Goal: Task Accomplishment & Management: Use online tool/utility

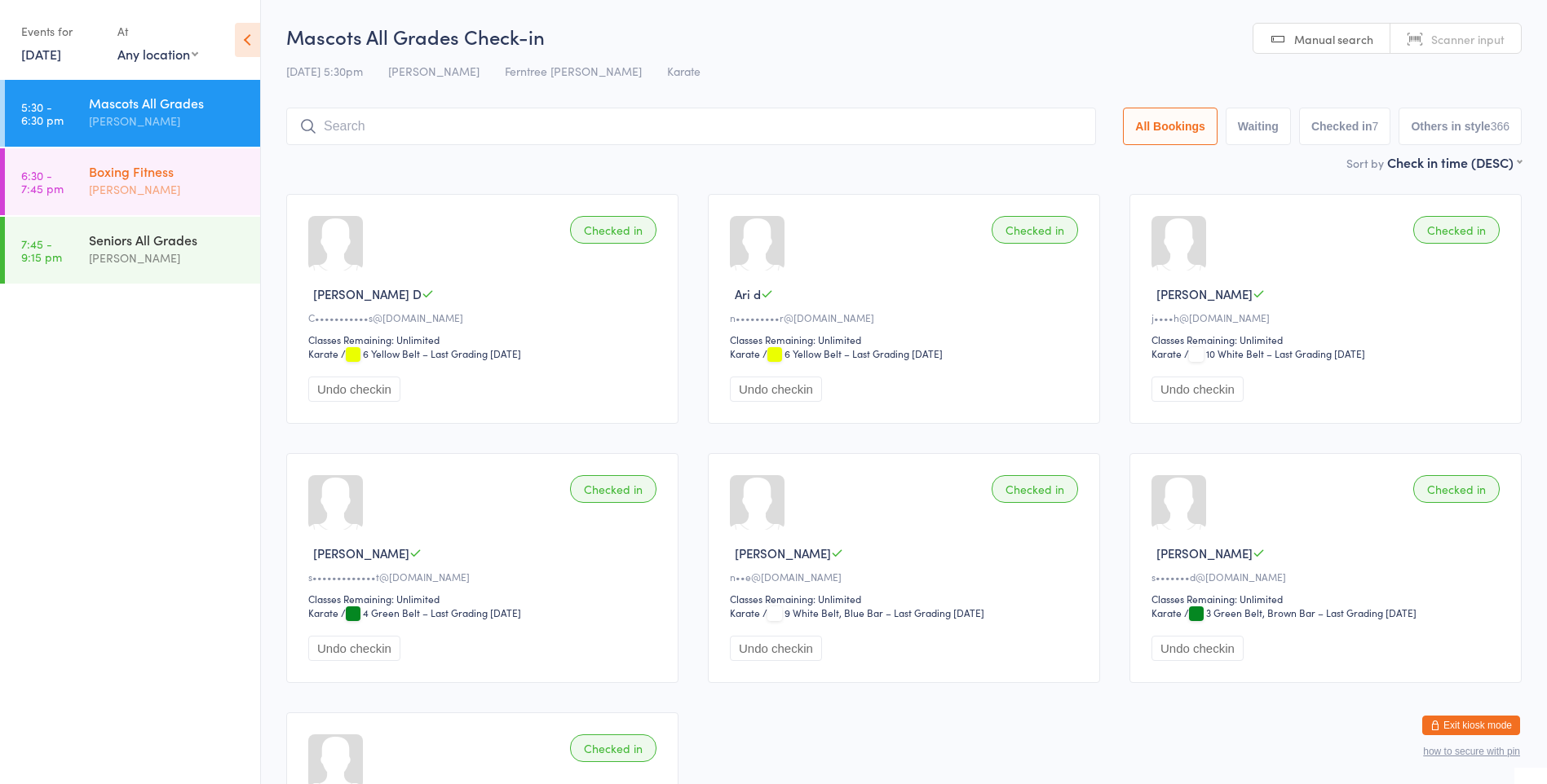
click at [154, 193] on div "[PERSON_NAME]" at bounding box center [167, 189] width 157 height 18
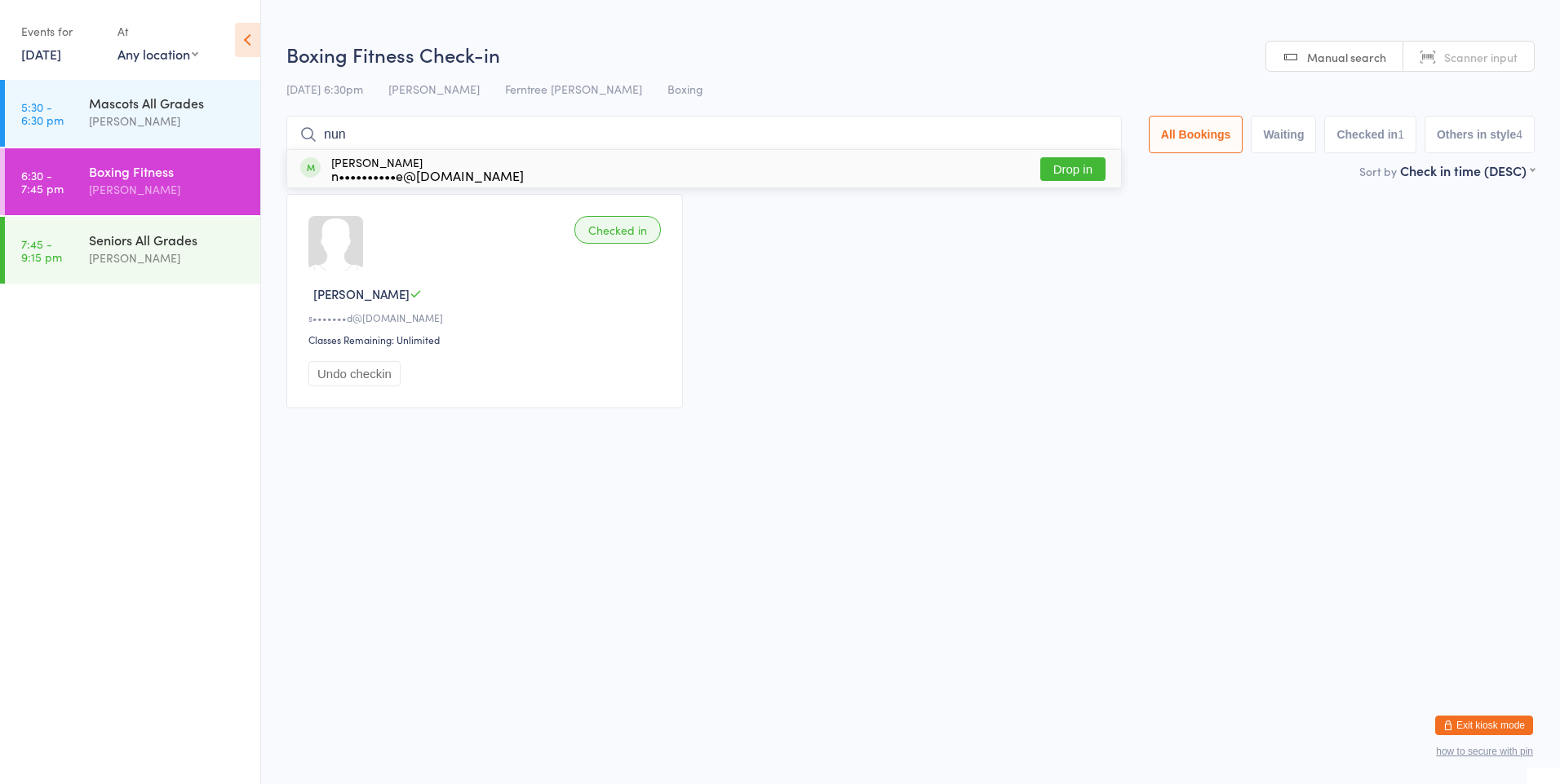
type input "nun"
click at [455, 175] on div "n••••••••••e@[DOMAIN_NAME]" at bounding box center [427, 175] width 193 height 13
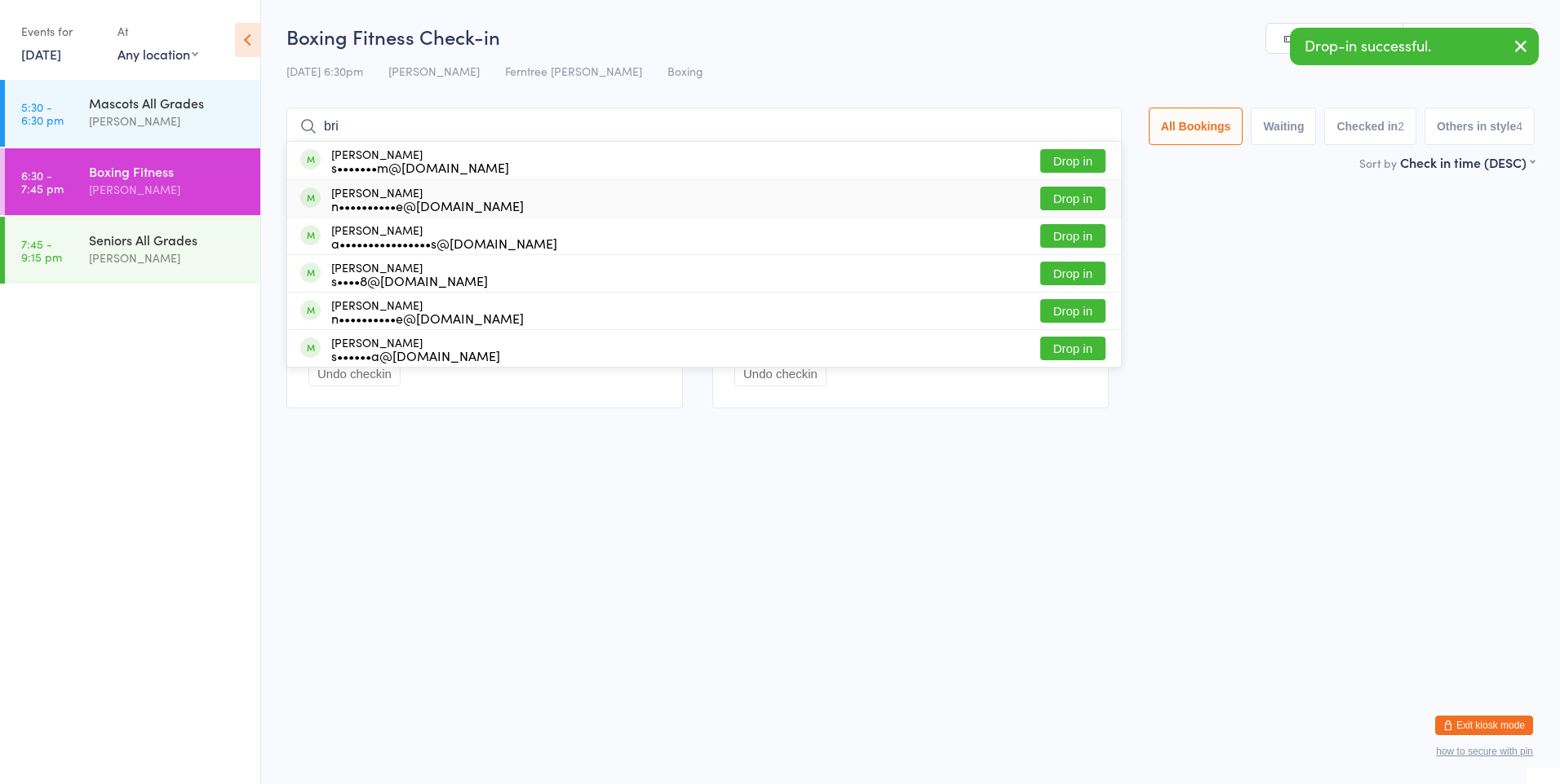
type input "bri"
click at [412, 192] on div "[PERSON_NAME] n••••••••••e@[DOMAIN_NAME]" at bounding box center [427, 200] width 193 height 26
type input "bri"
click at [419, 307] on div "[PERSON_NAME] n••••••••••e@[DOMAIN_NAME]" at bounding box center [427, 312] width 193 height 26
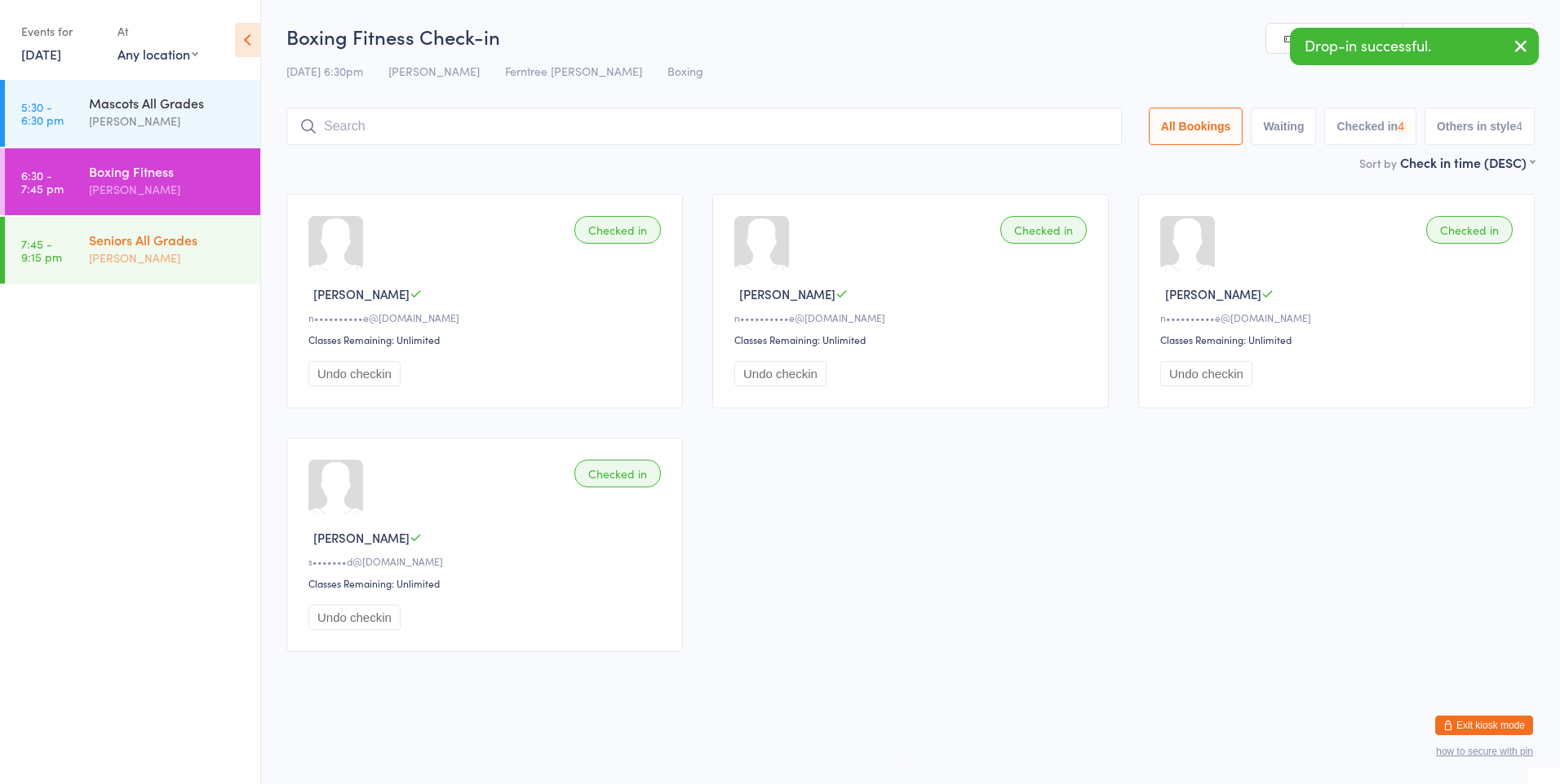
click at [102, 260] on div "[PERSON_NAME]" at bounding box center [167, 258] width 157 height 18
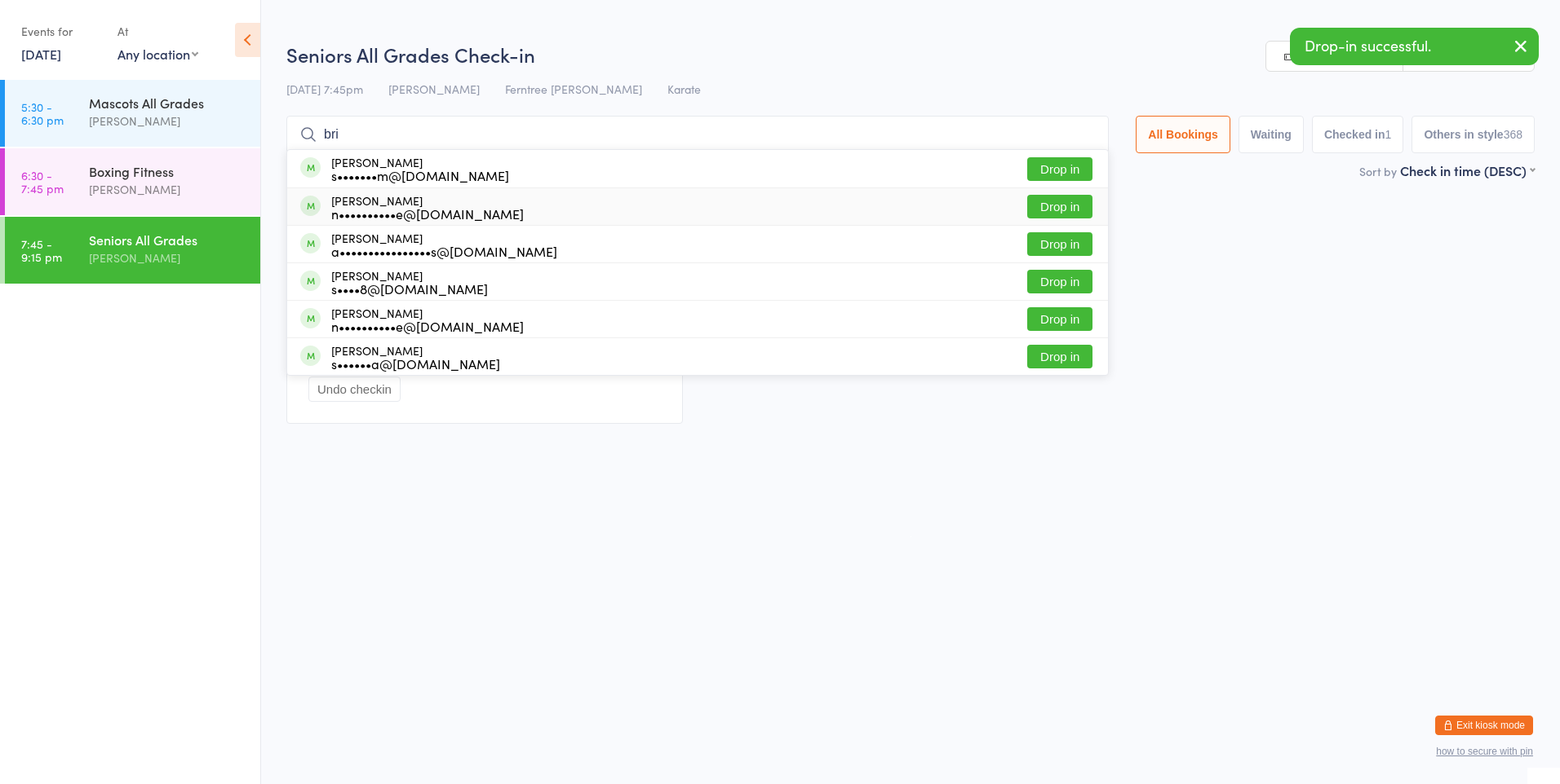
type input "bri"
click at [394, 202] on div "[PERSON_NAME] n••••••••••e@[DOMAIN_NAME]" at bounding box center [427, 207] width 193 height 26
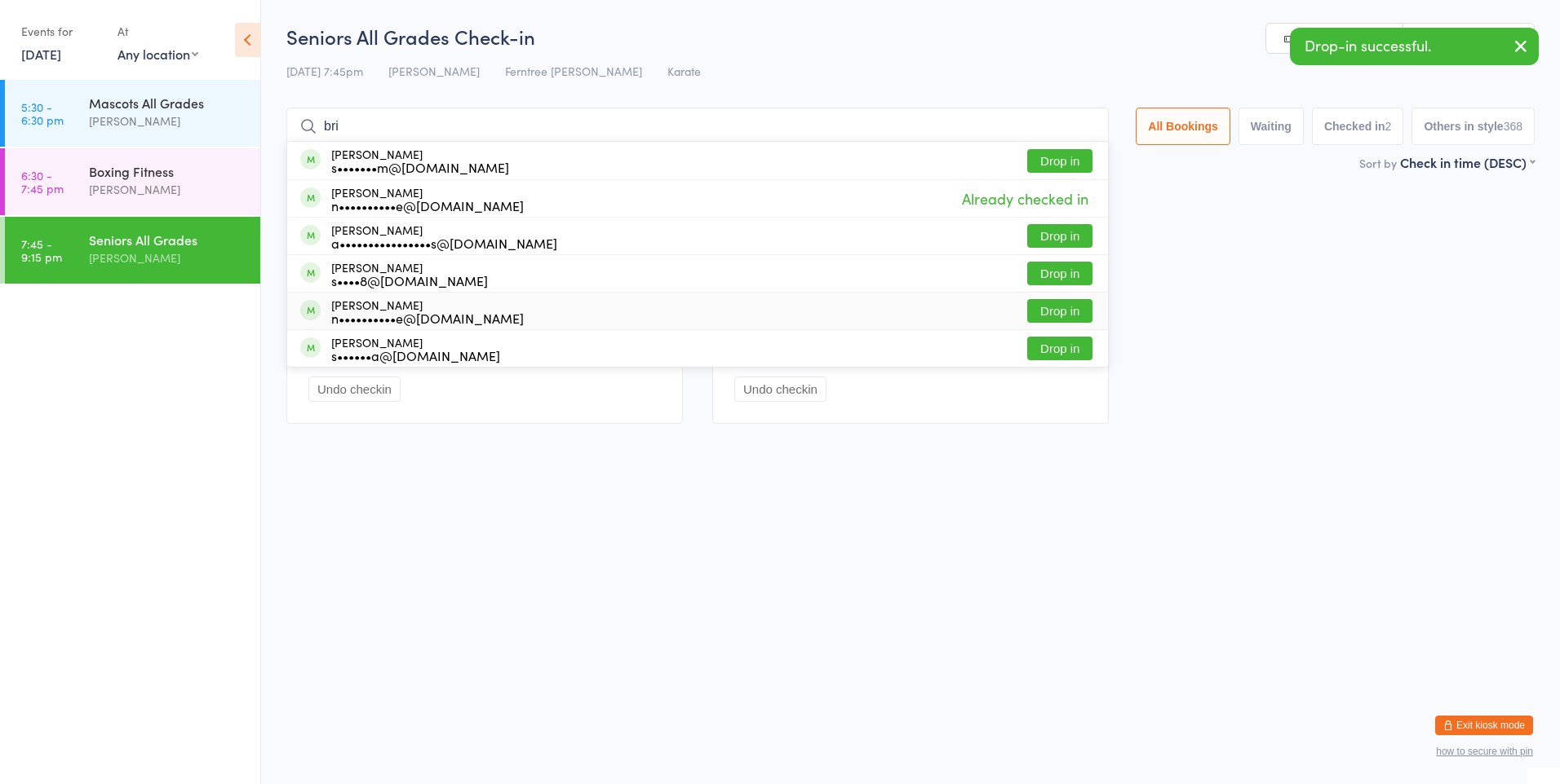
type input "bri"
click at [408, 316] on div "n••••••••••e@[DOMAIN_NAME]" at bounding box center [427, 317] width 193 height 13
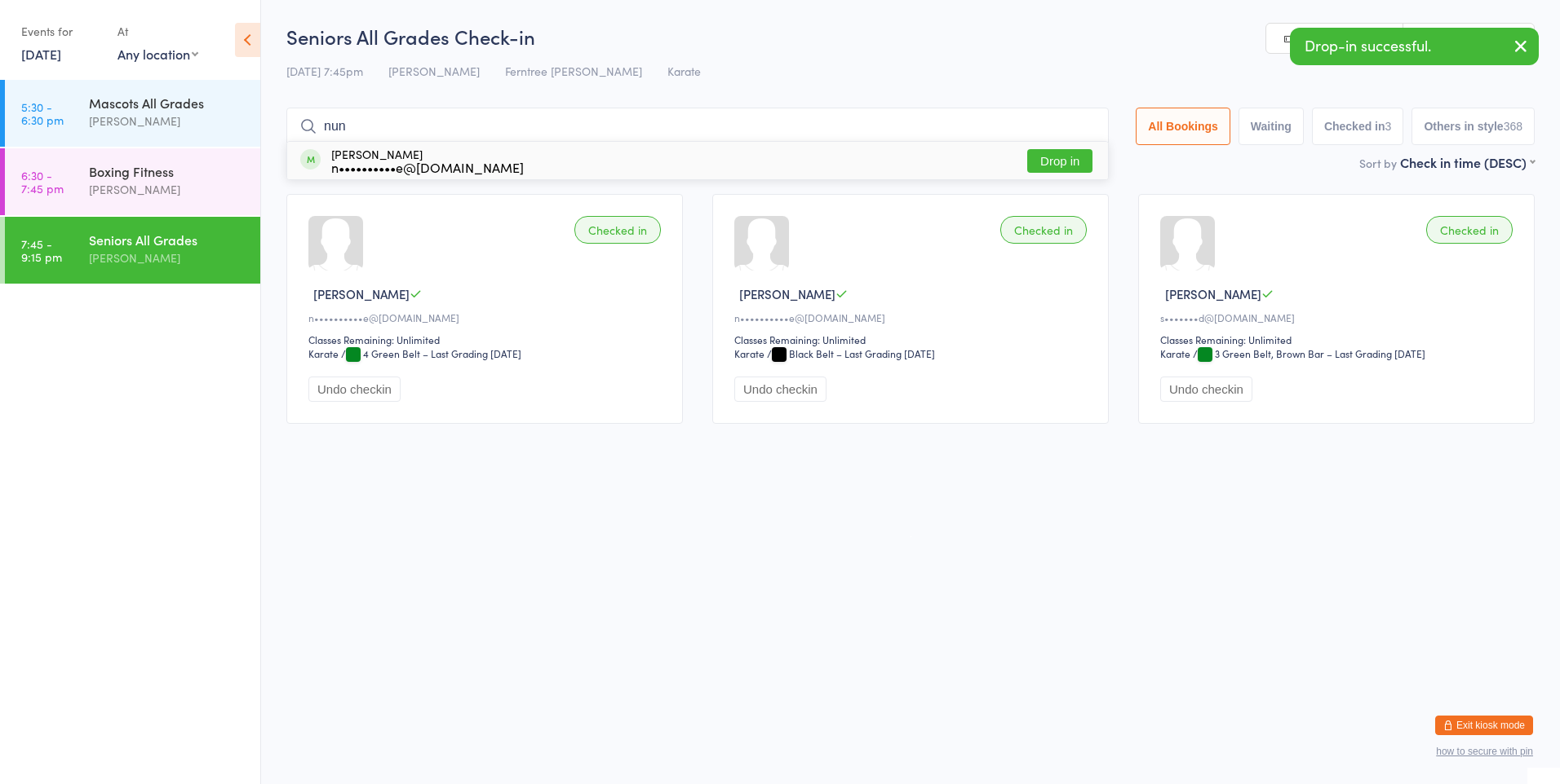
type input "nun"
click at [431, 161] on div "n••••••••••e@[DOMAIN_NAME]" at bounding box center [427, 167] width 193 height 13
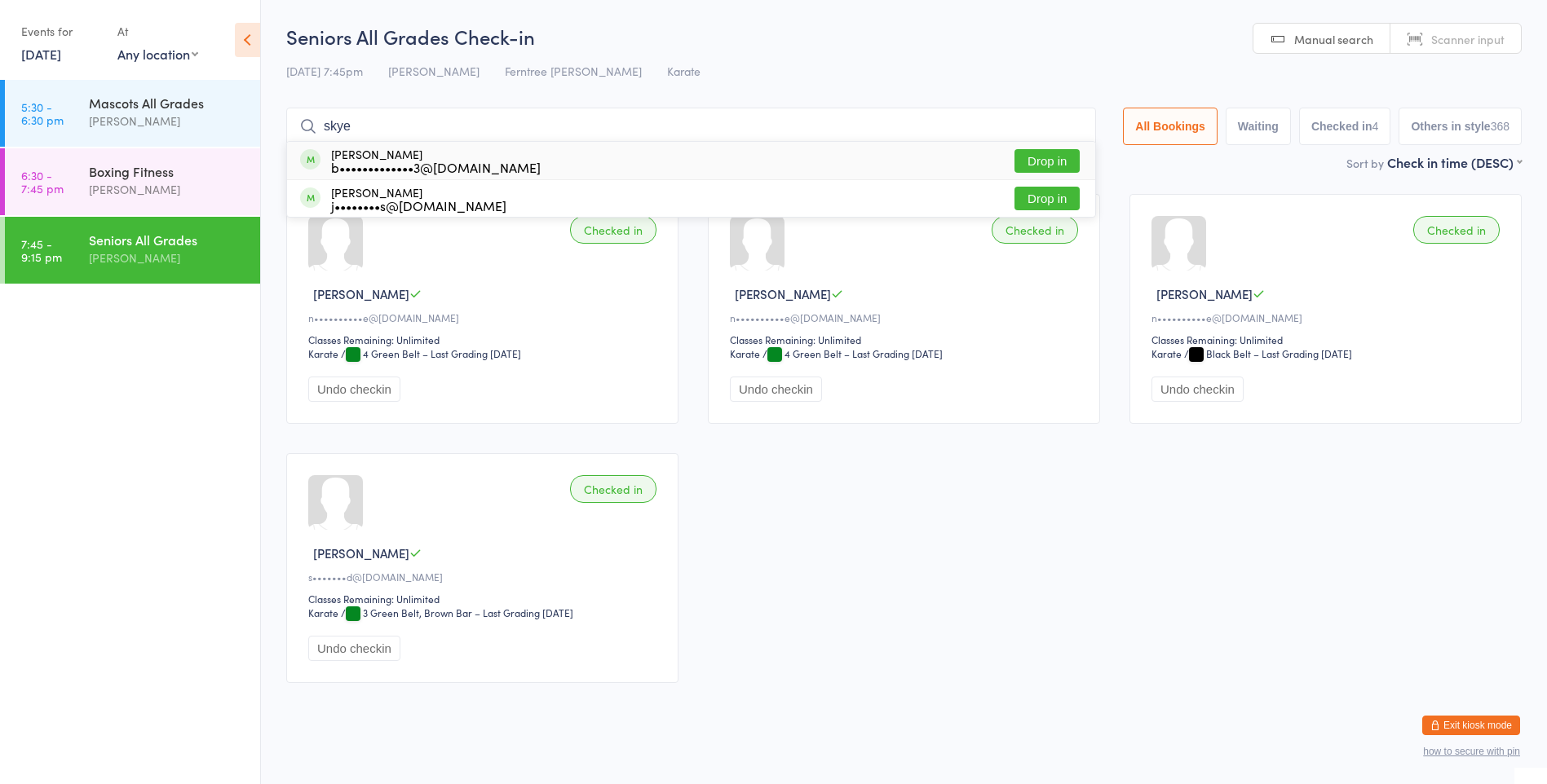
type input "skye"
click at [490, 174] on div "b•••••••••••••3@[DOMAIN_NAME]" at bounding box center [436, 167] width 209 height 13
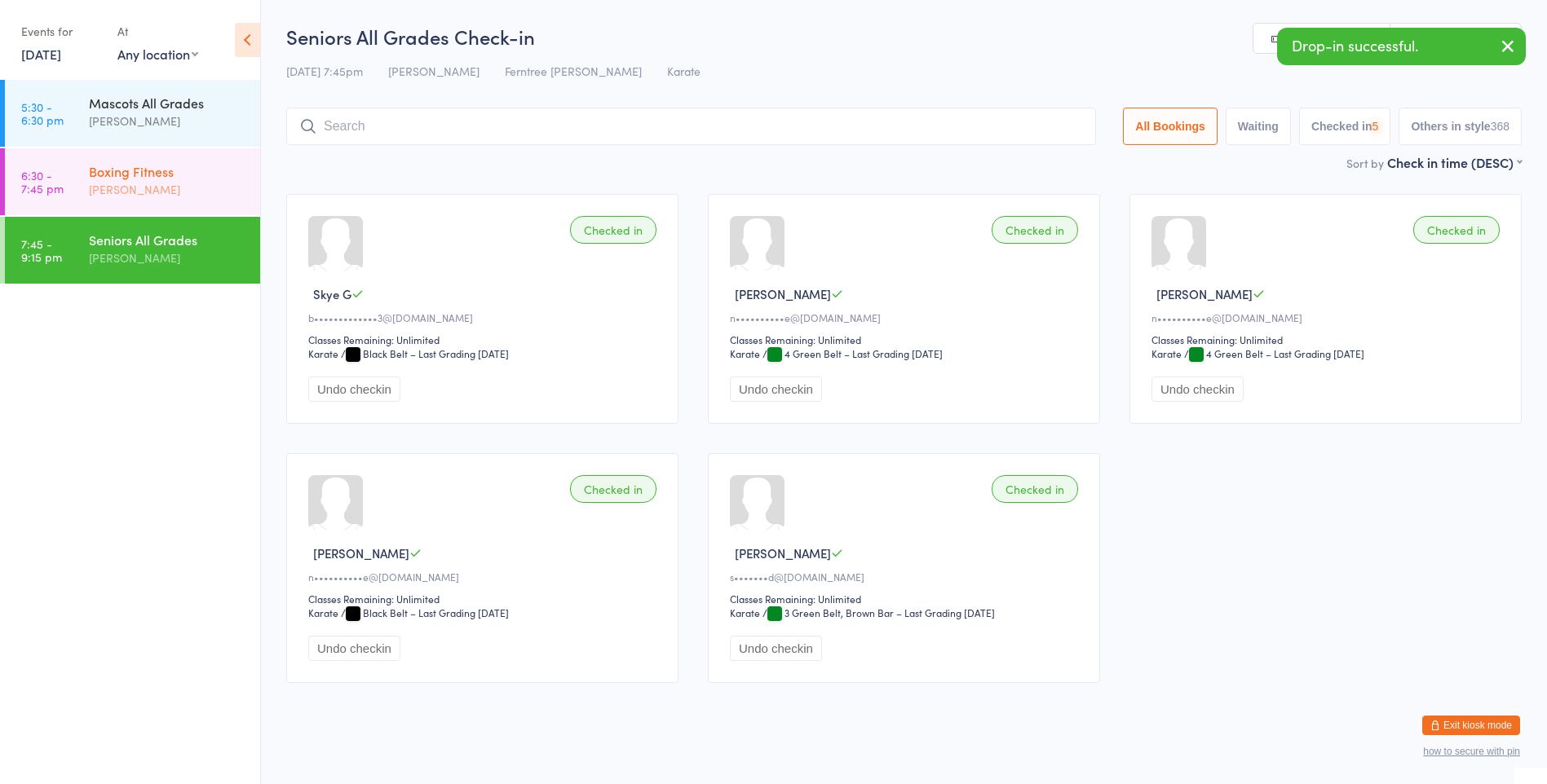
click at [193, 187] on div "[PERSON_NAME]" at bounding box center [167, 189] width 157 height 18
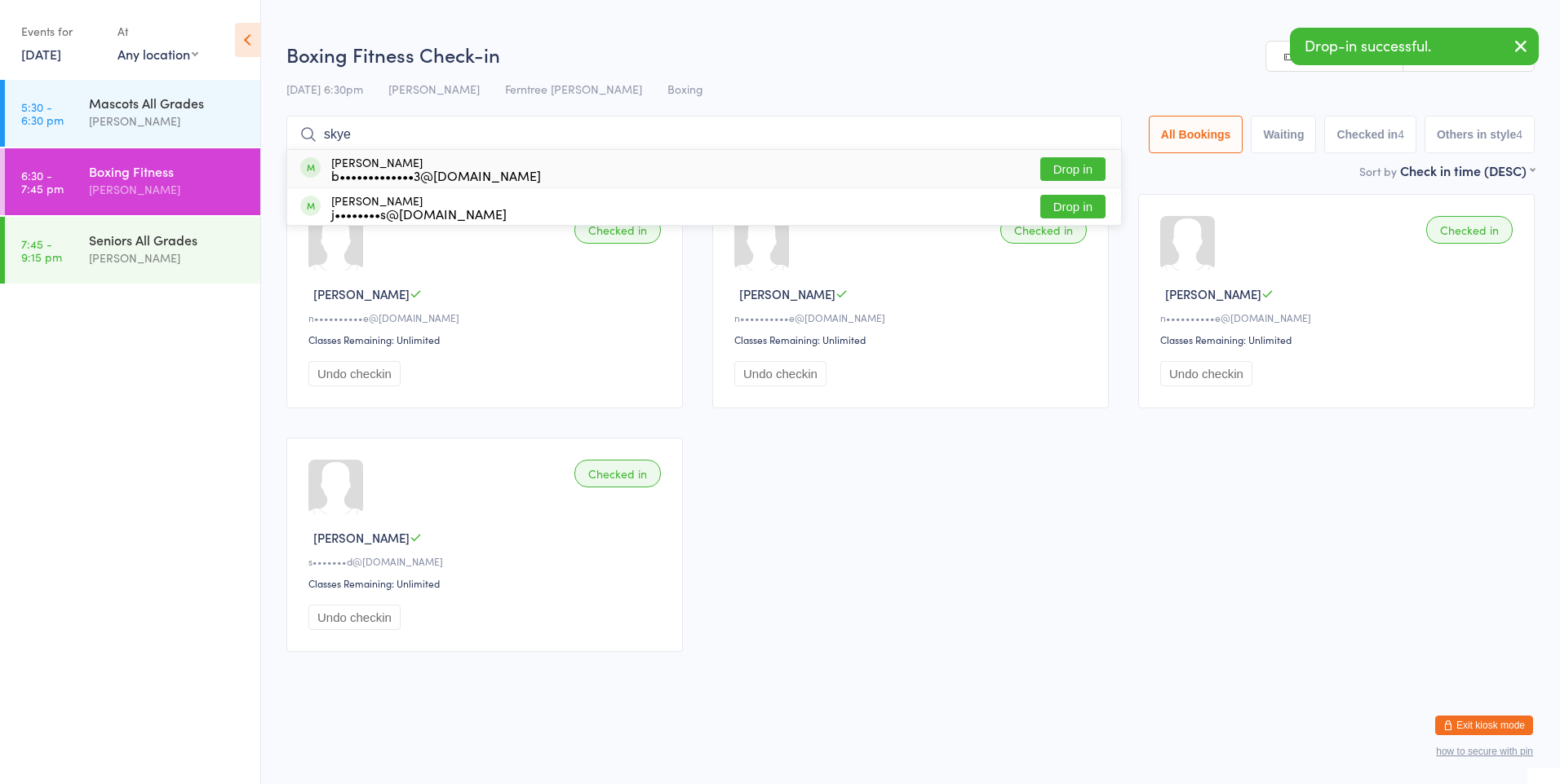
type input "skye"
click at [565, 163] on div "[PERSON_NAME] b•••••••••••••3@[DOMAIN_NAME] Drop in" at bounding box center [704, 169] width 834 height 38
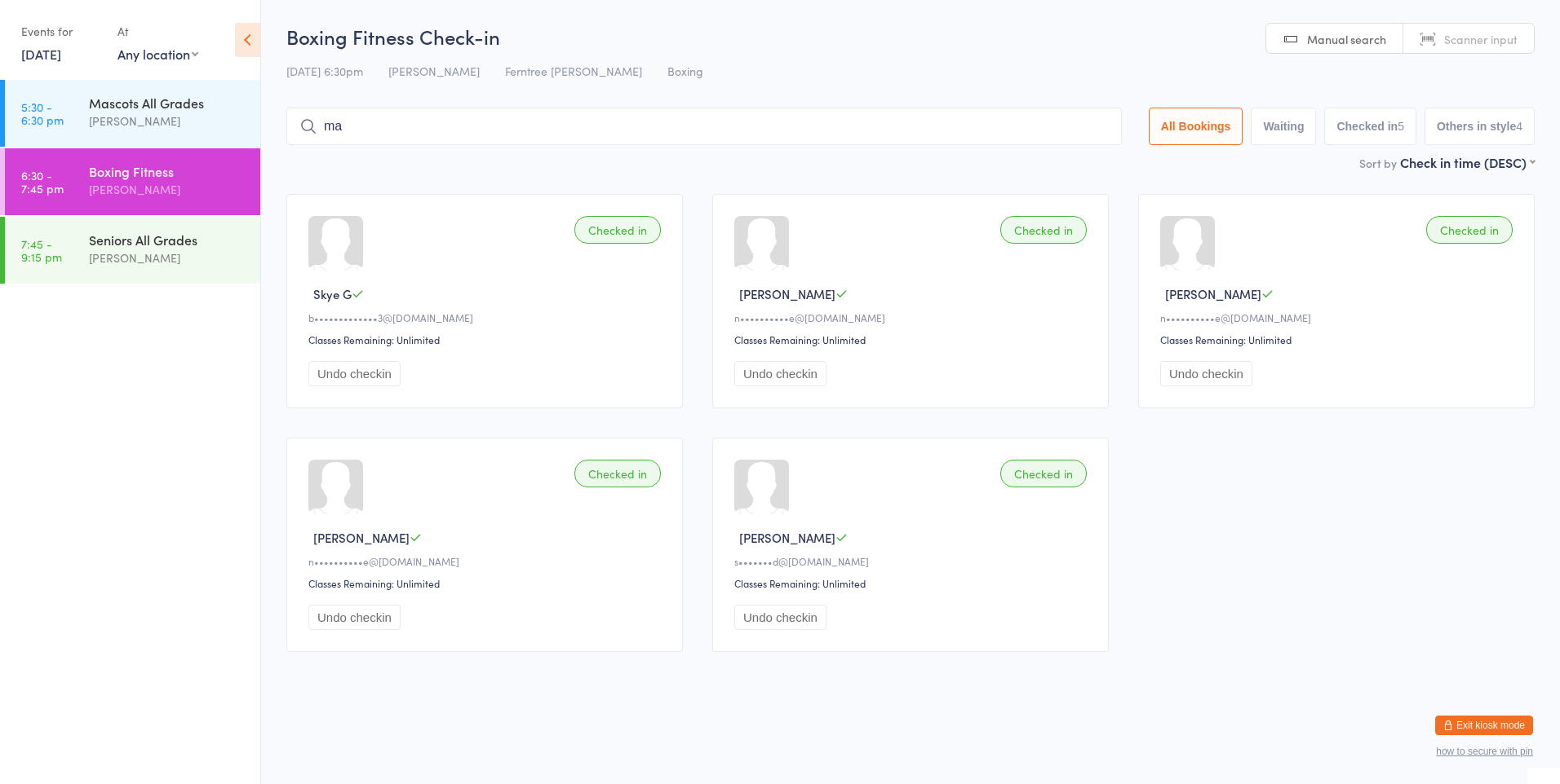
type input "mae"
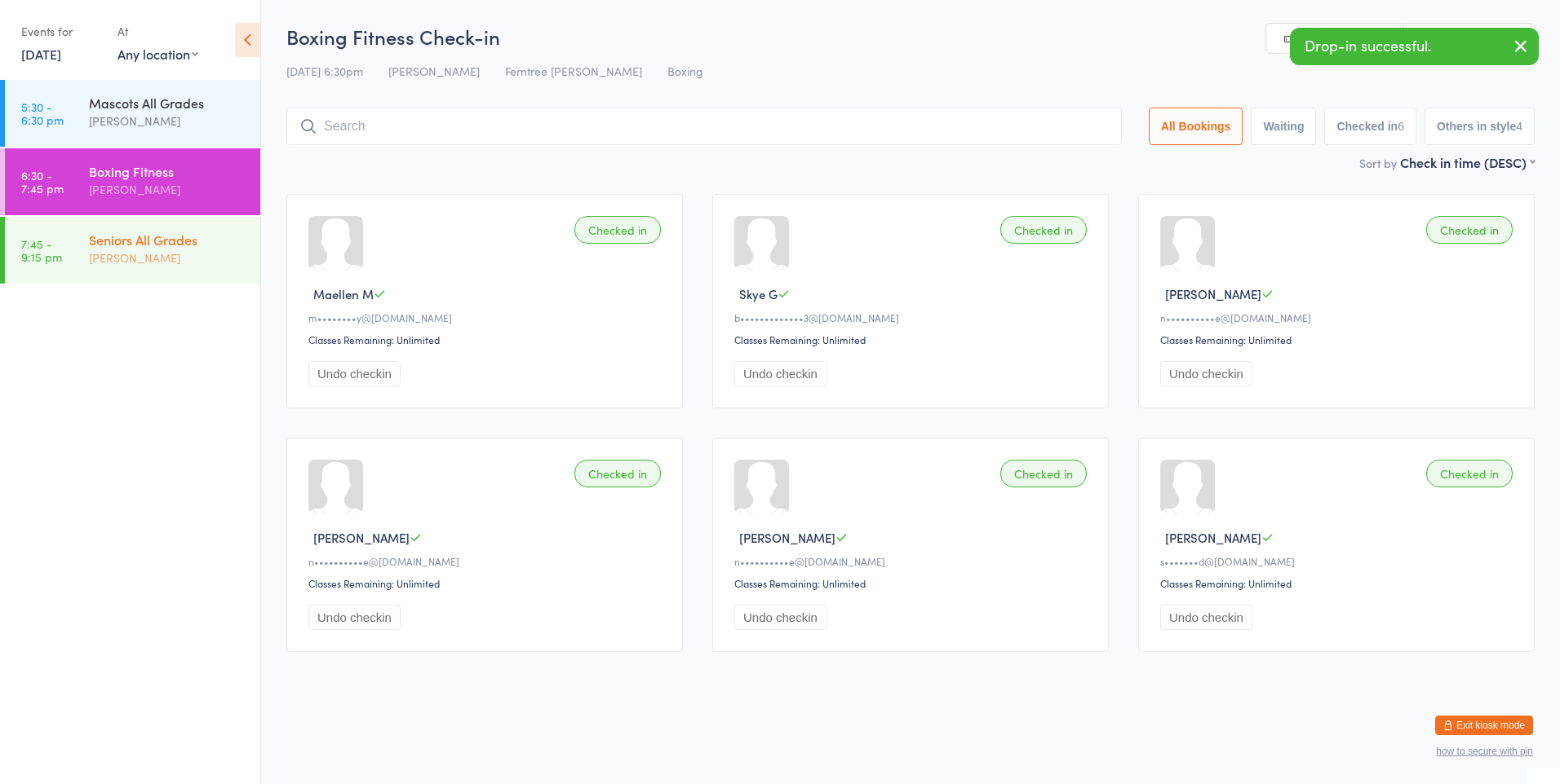
drag, startPoint x: 136, startPoint y: 250, endPoint x: 145, endPoint y: 250, distance: 9.0
click at [136, 250] on div "[PERSON_NAME]" at bounding box center [167, 258] width 157 height 18
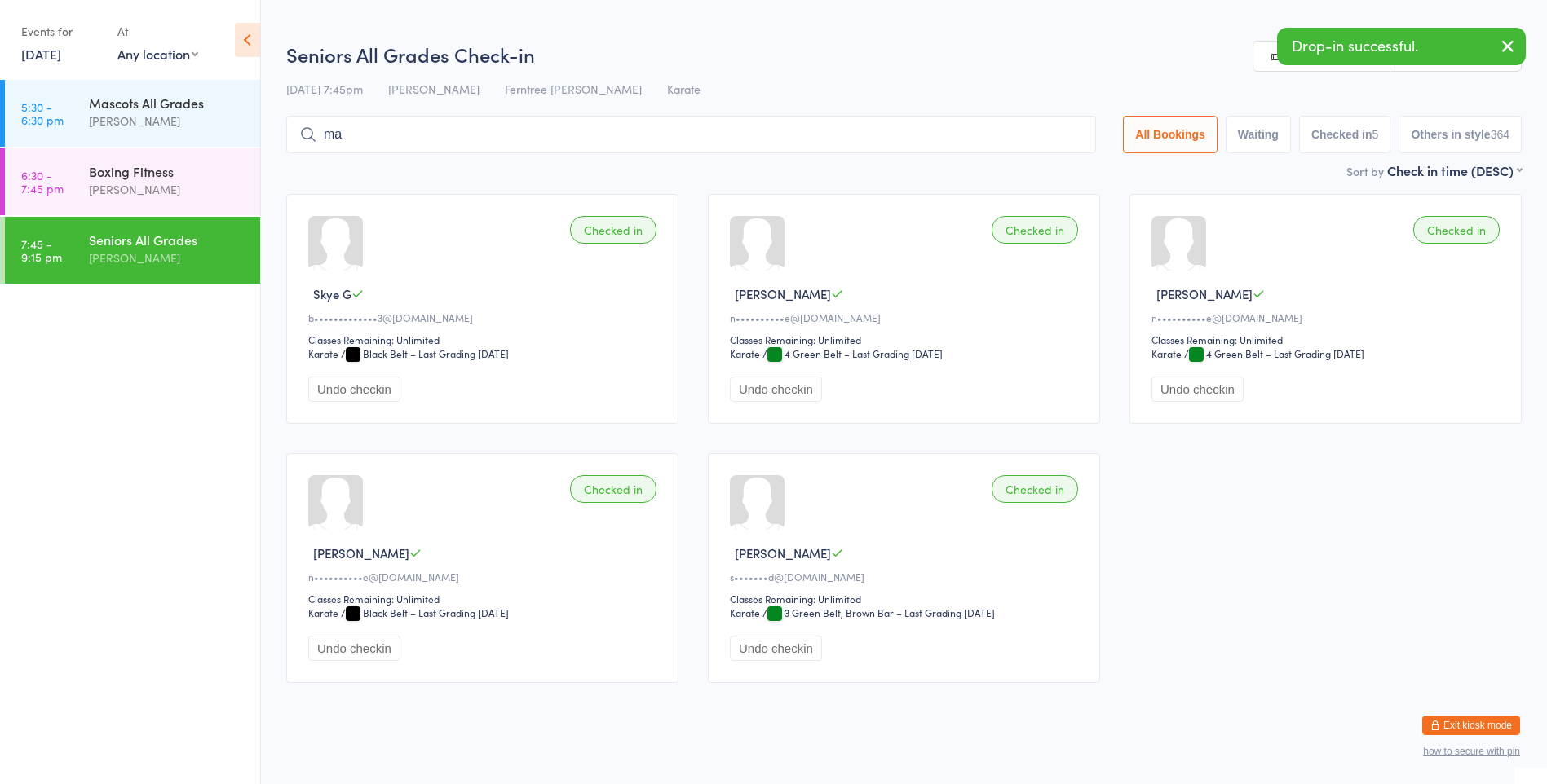
type input "mae"
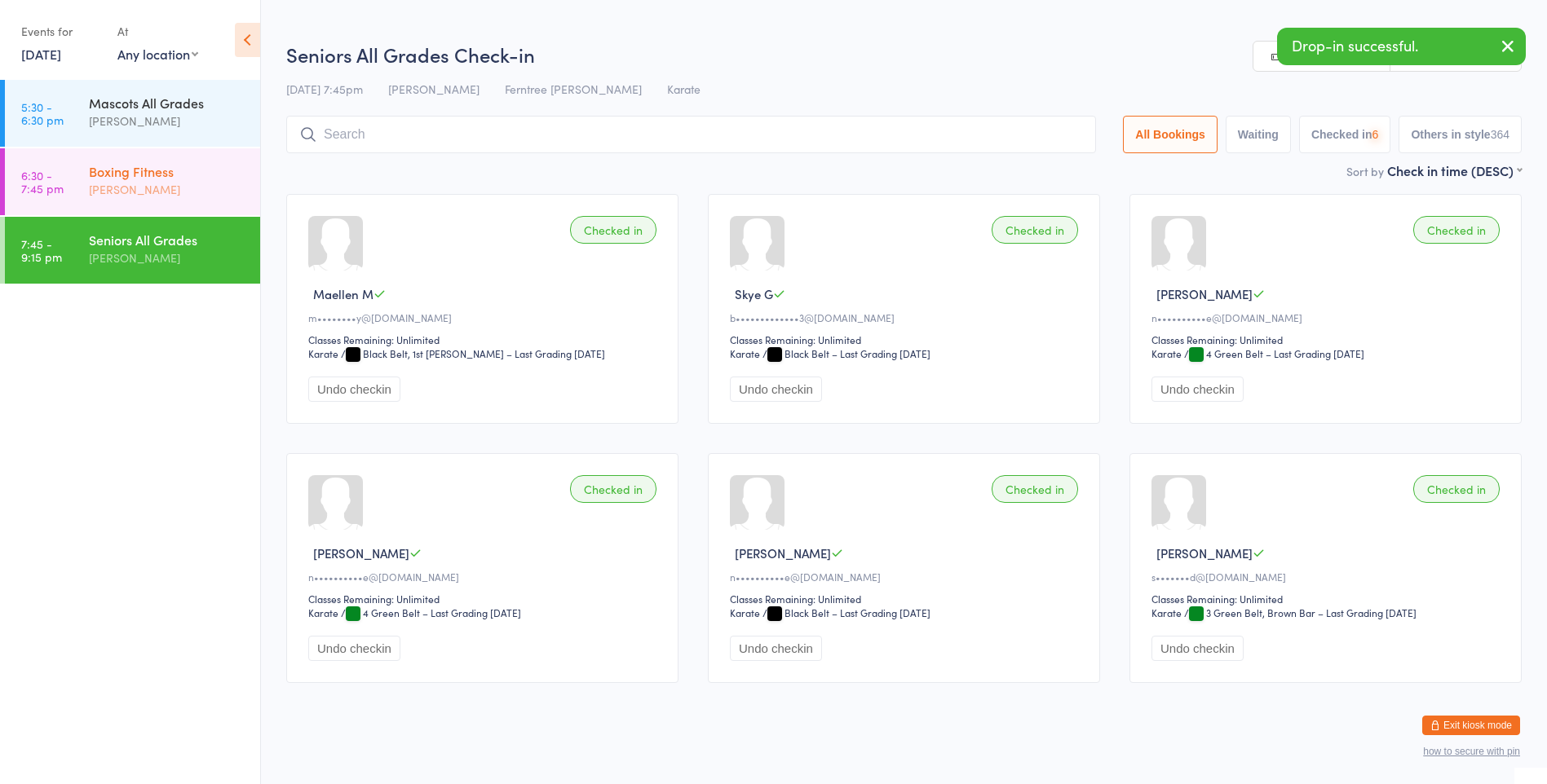
click at [142, 204] on div "Boxing Fitness [PERSON_NAME]" at bounding box center [174, 180] width 171 height 64
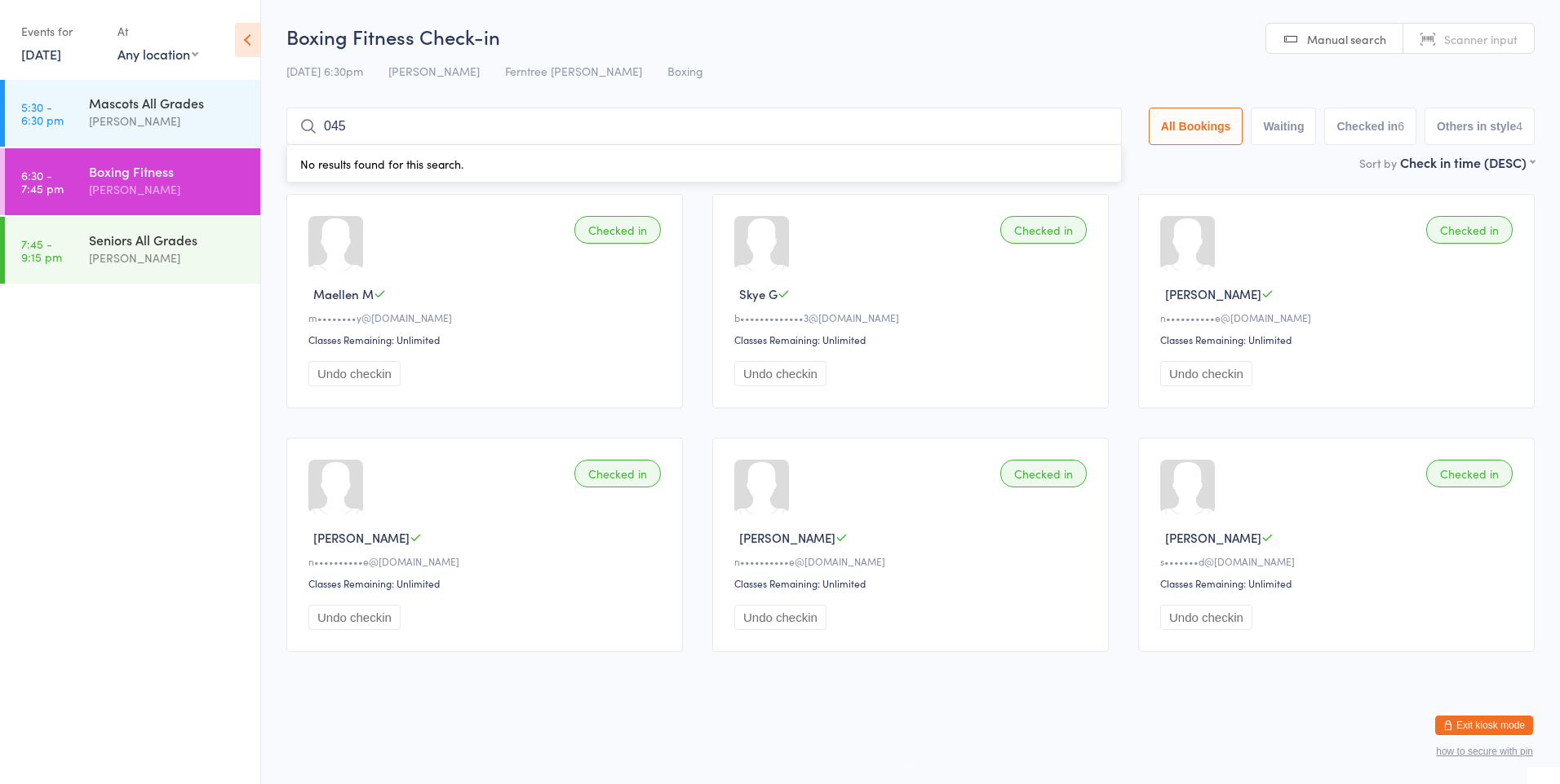
type input "0452"
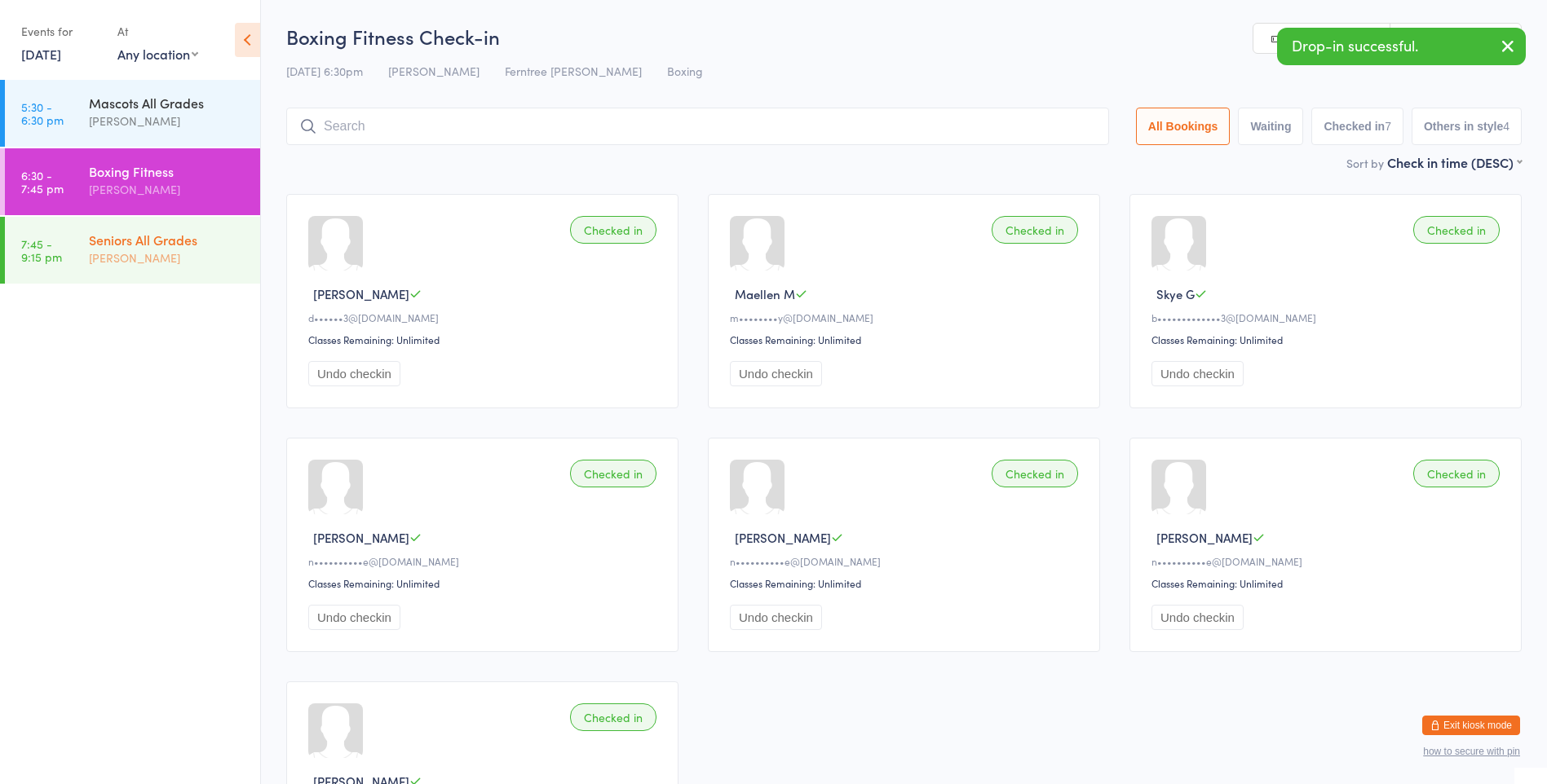
click at [193, 253] on div "[PERSON_NAME]" at bounding box center [167, 258] width 157 height 18
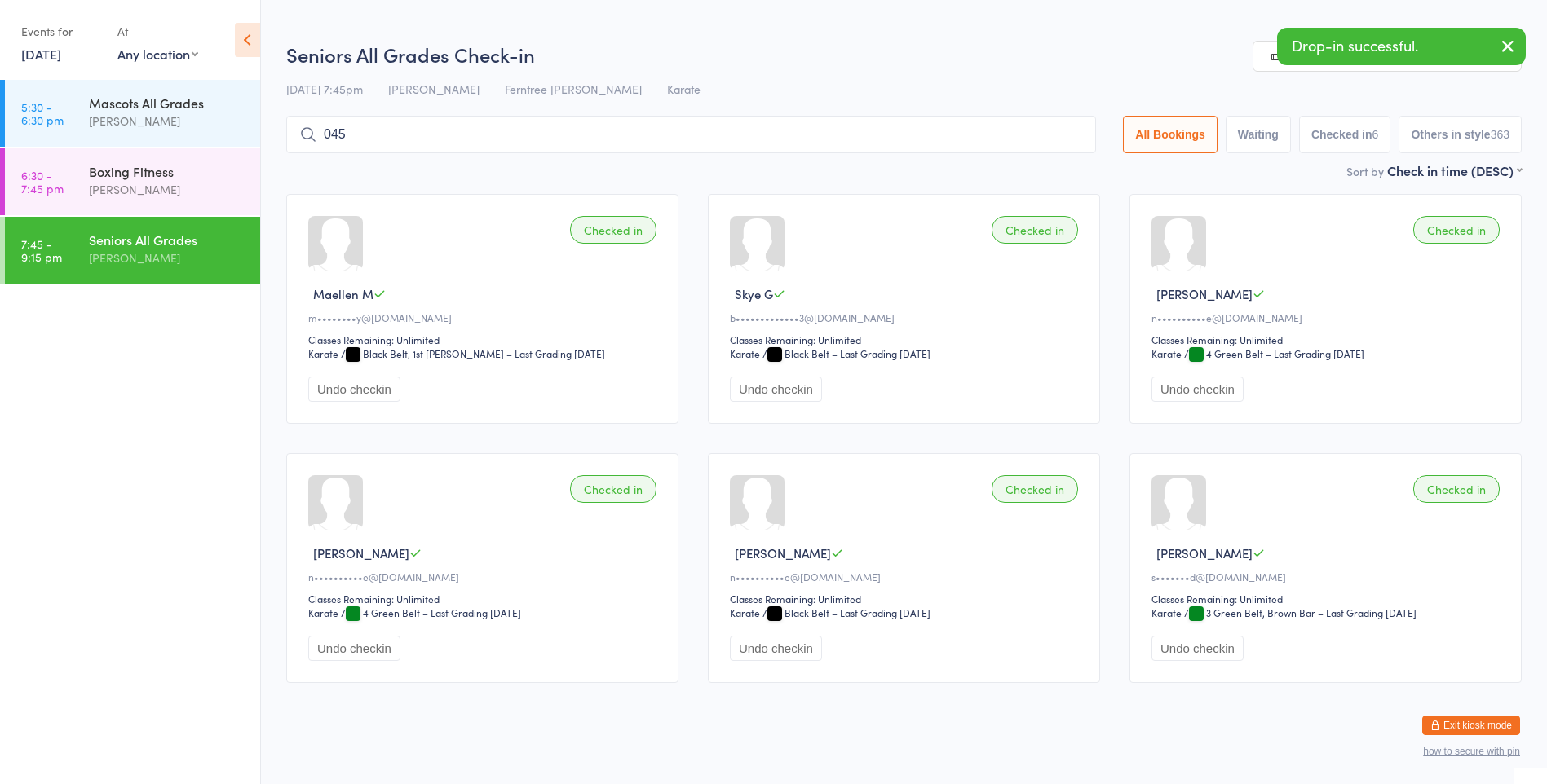
type input "0452"
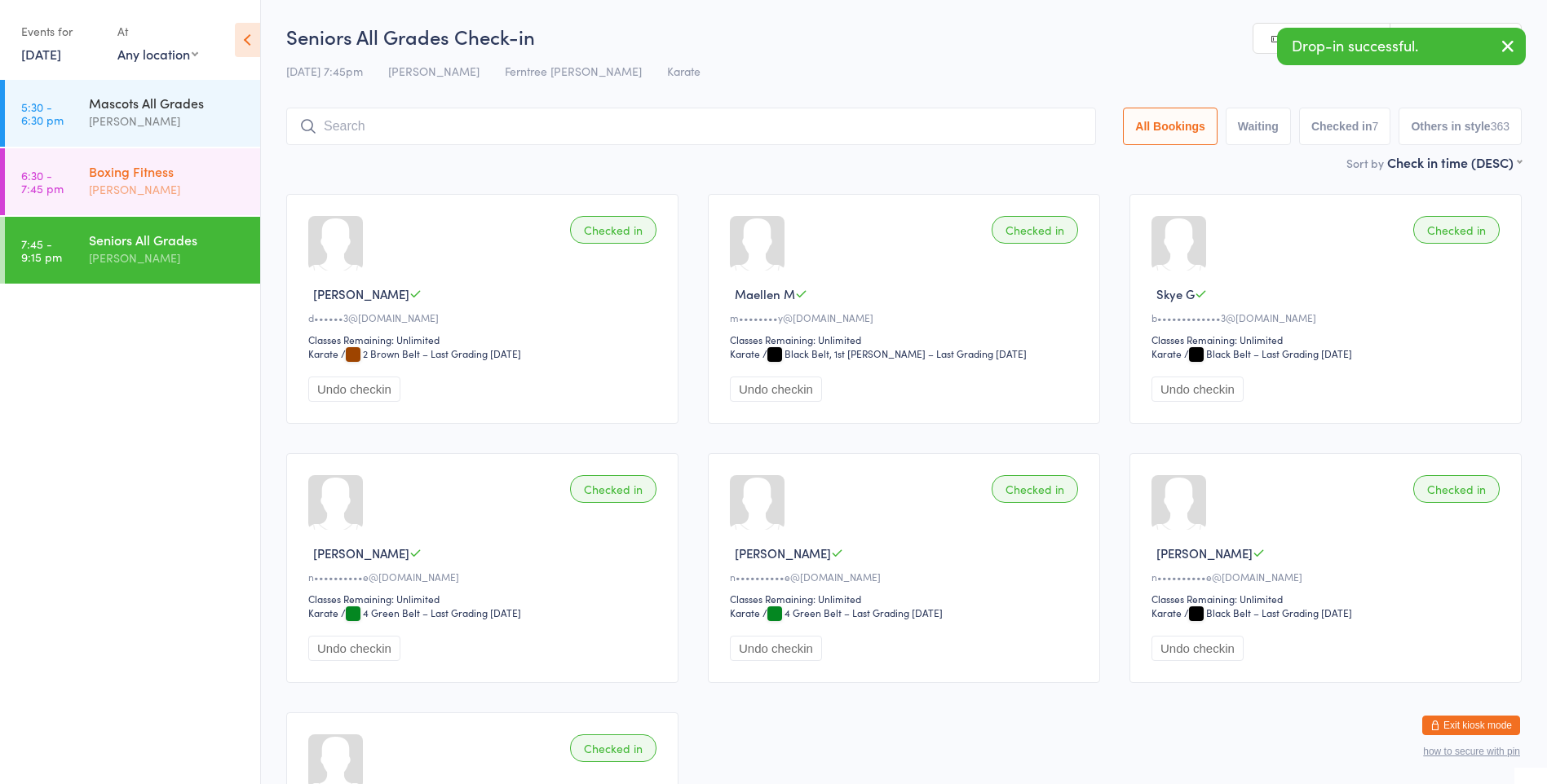
click at [227, 179] on div "Boxing Fitness" at bounding box center [167, 171] width 157 height 18
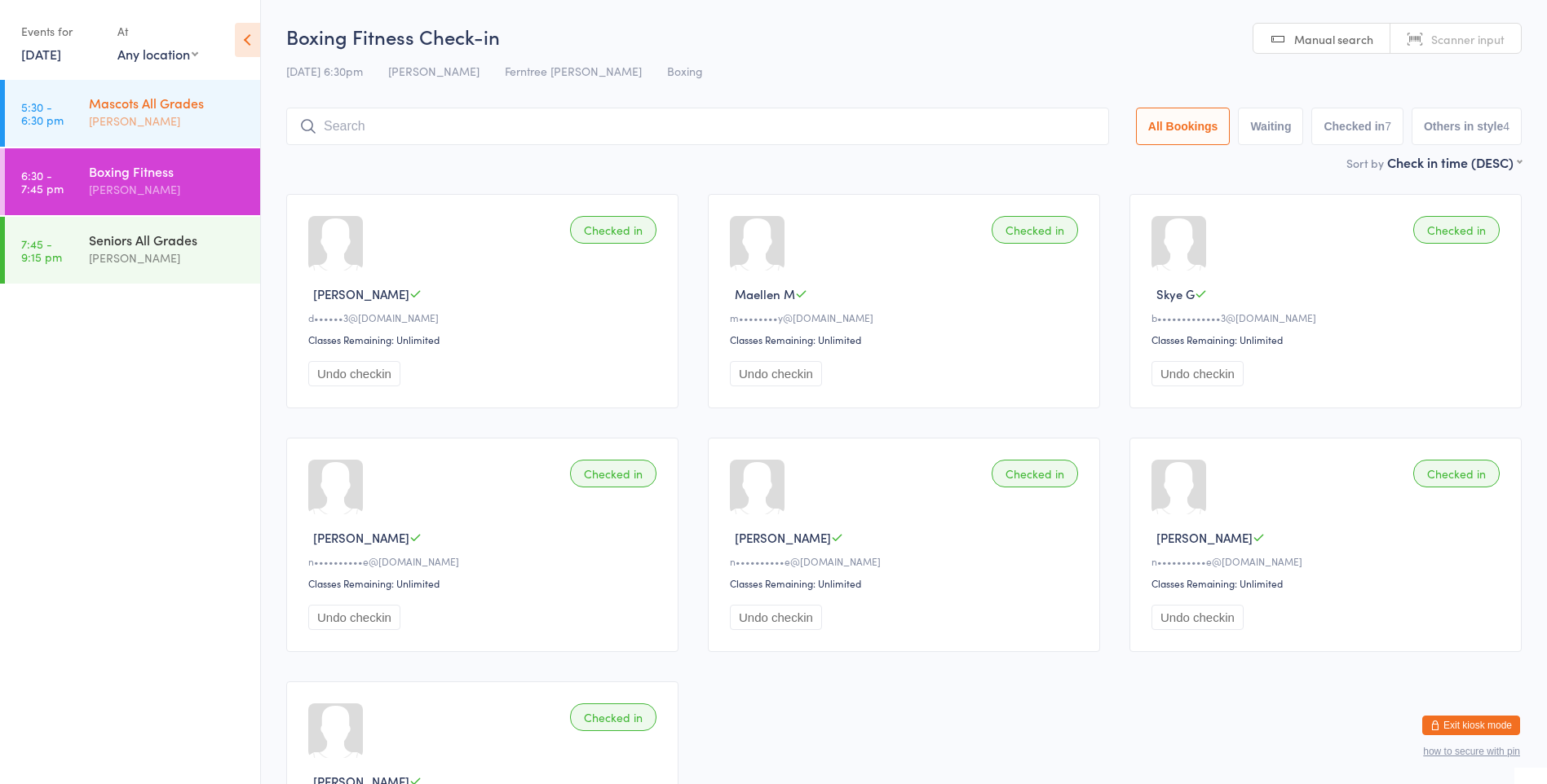
click at [151, 124] on div "[PERSON_NAME]" at bounding box center [167, 120] width 157 height 18
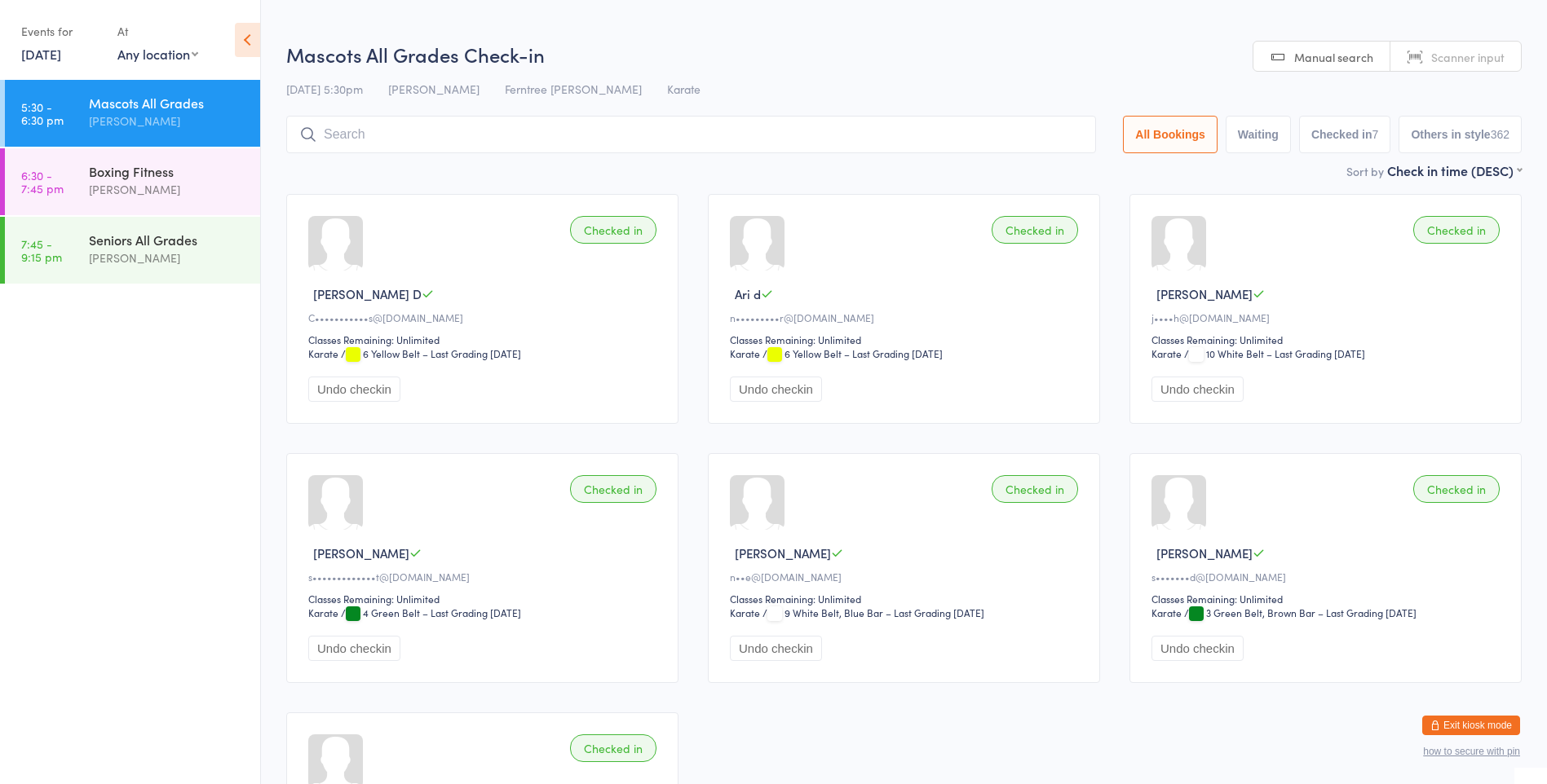
click at [503, 141] on input "search" at bounding box center [691, 134] width 810 height 38
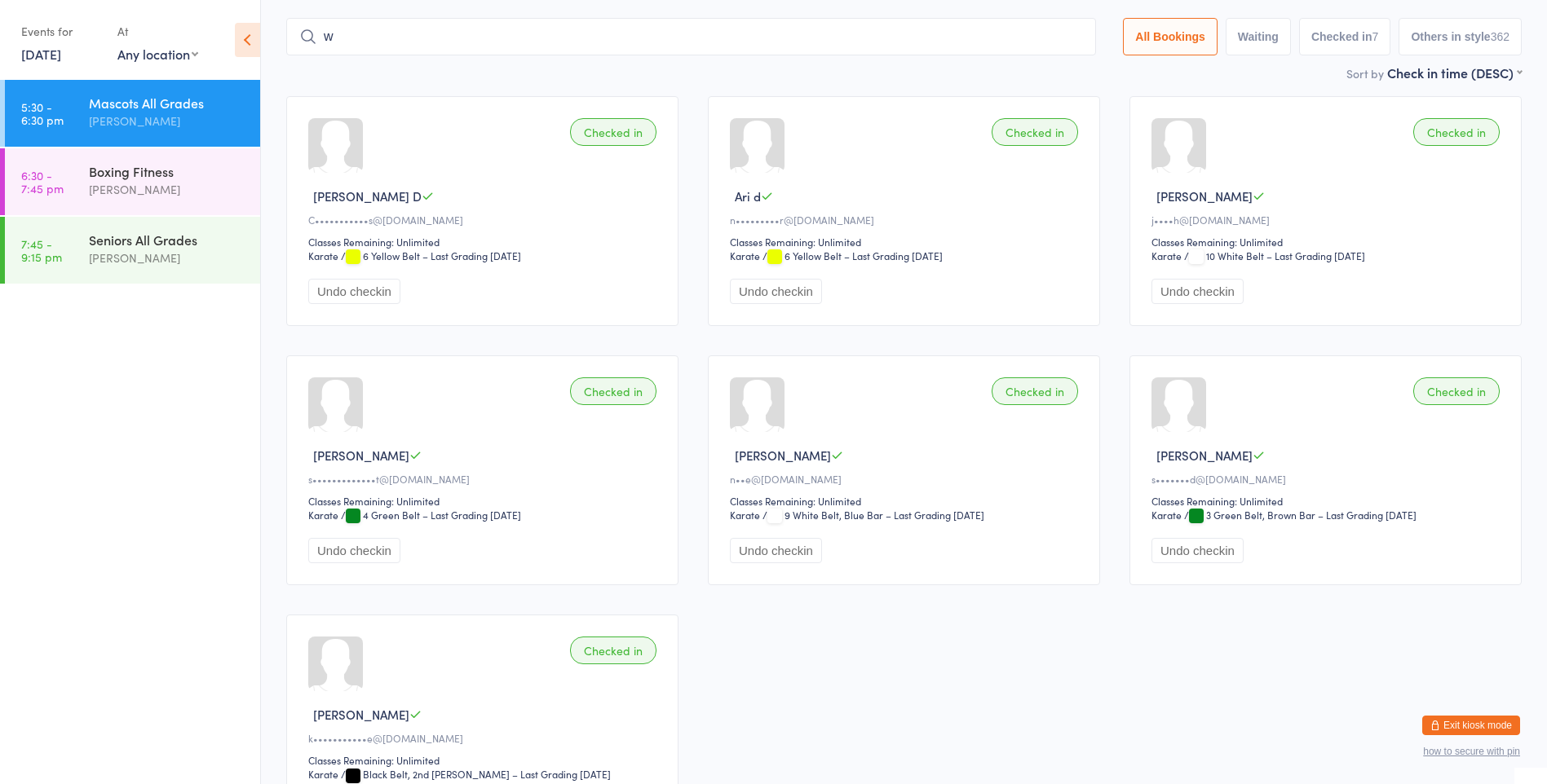
scroll to position [112, 0]
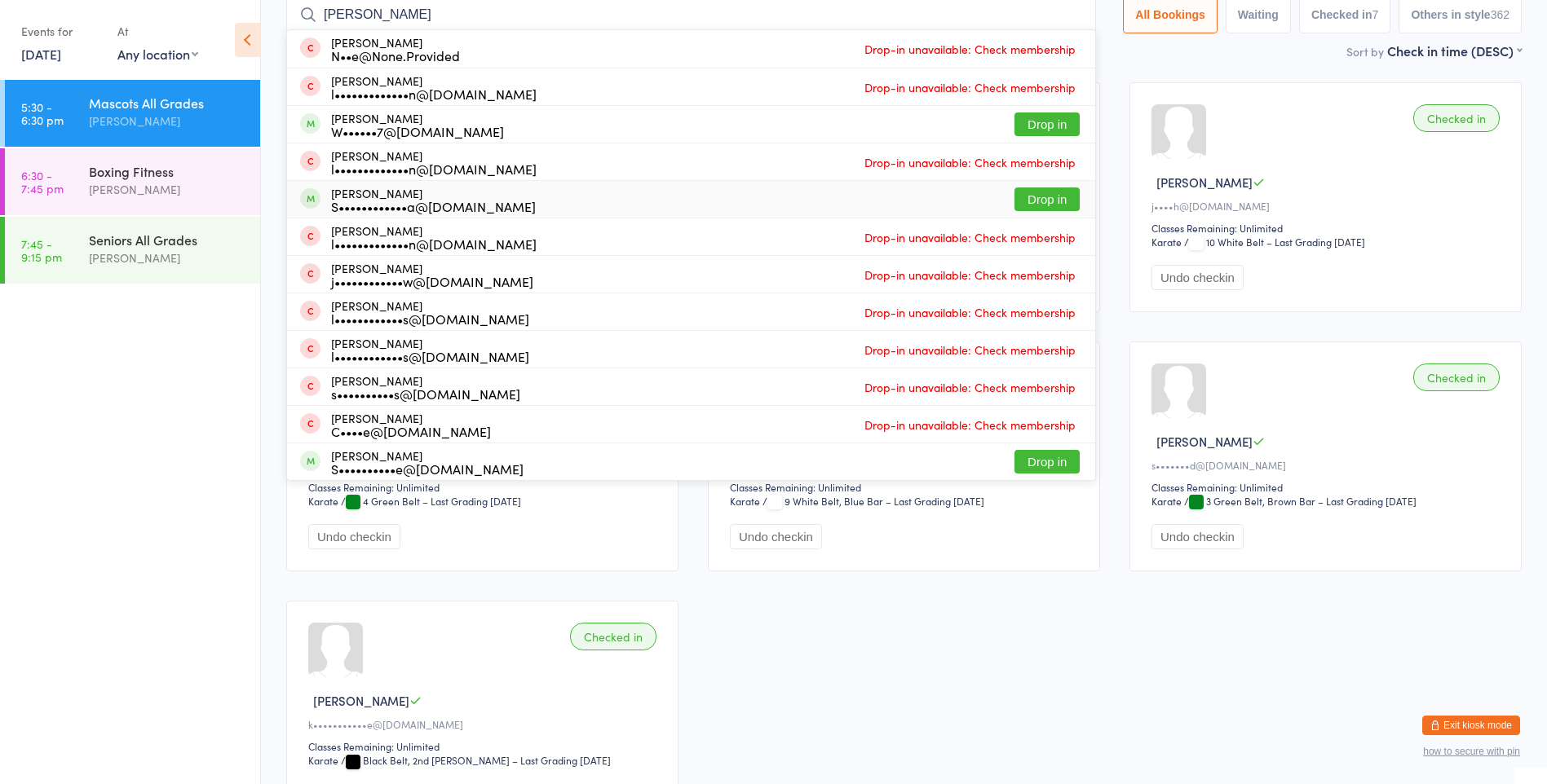
type input "[PERSON_NAME]"
click at [1041, 195] on button "Drop in" at bounding box center [1047, 199] width 65 height 24
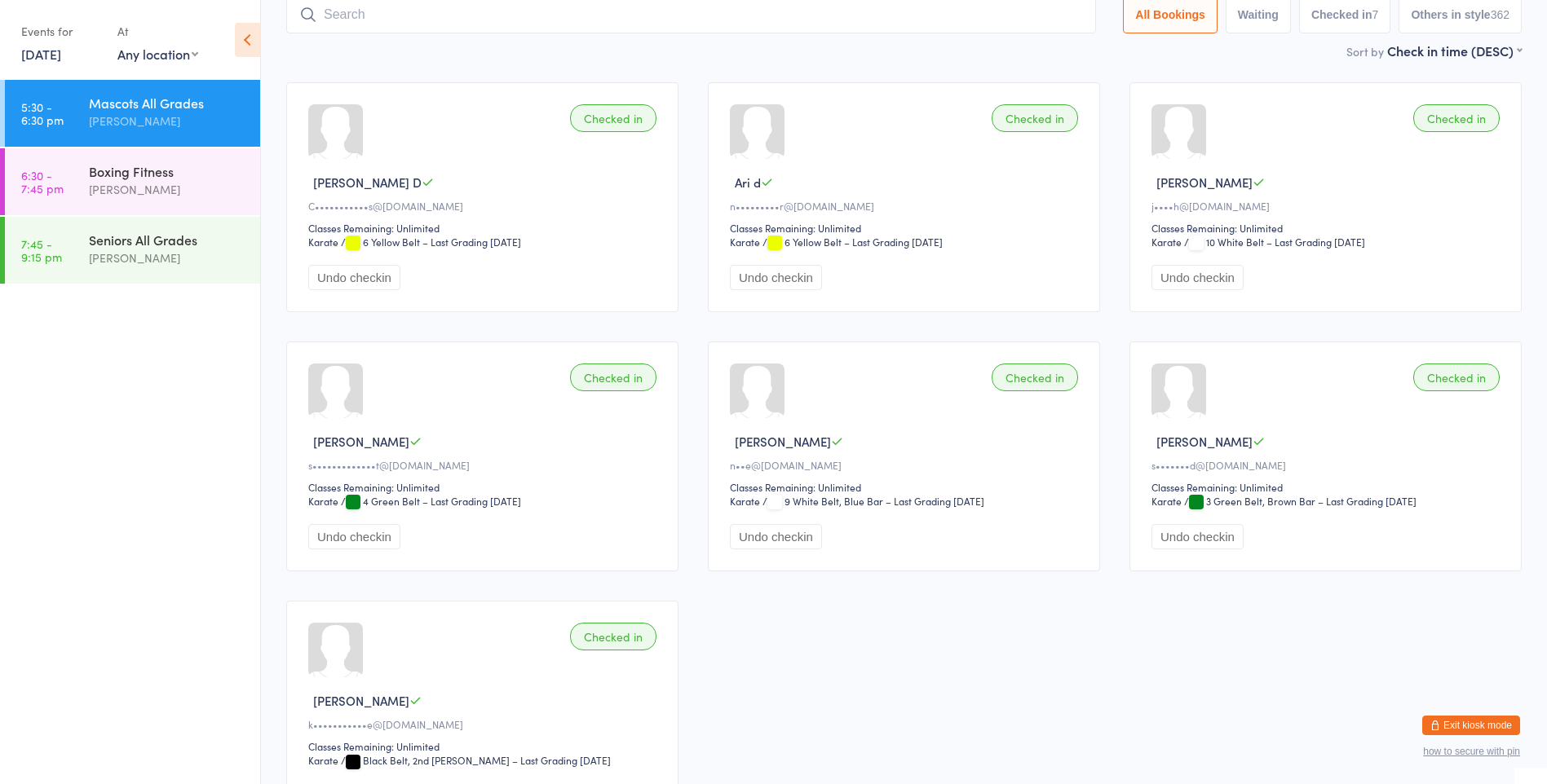
scroll to position [107, 0]
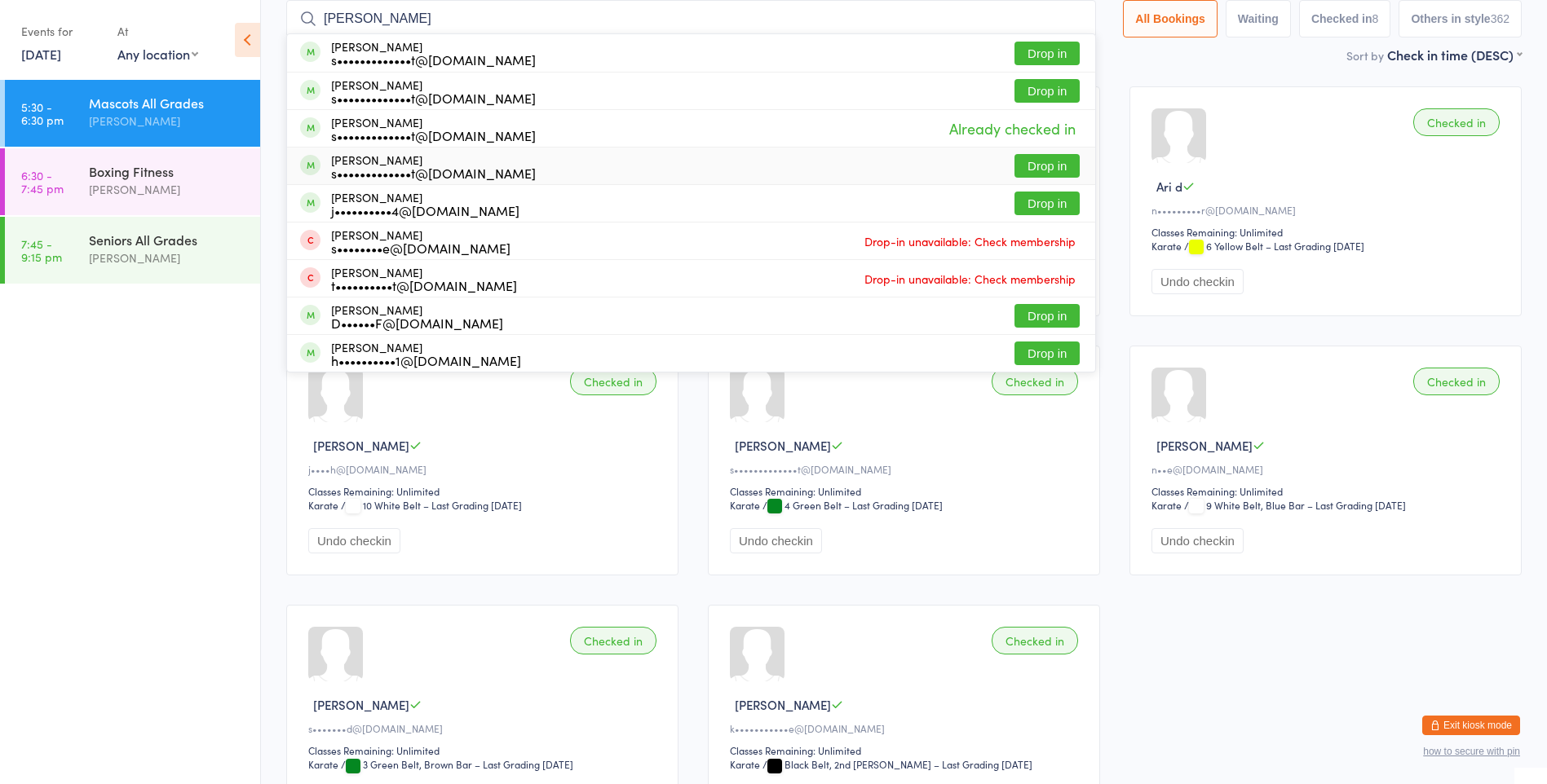
type input "[PERSON_NAME]"
click at [716, 166] on div "[PERSON_NAME] s•••••••••••••t@[DOMAIN_NAME] Drop in" at bounding box center [691, 166] width 808 height 37
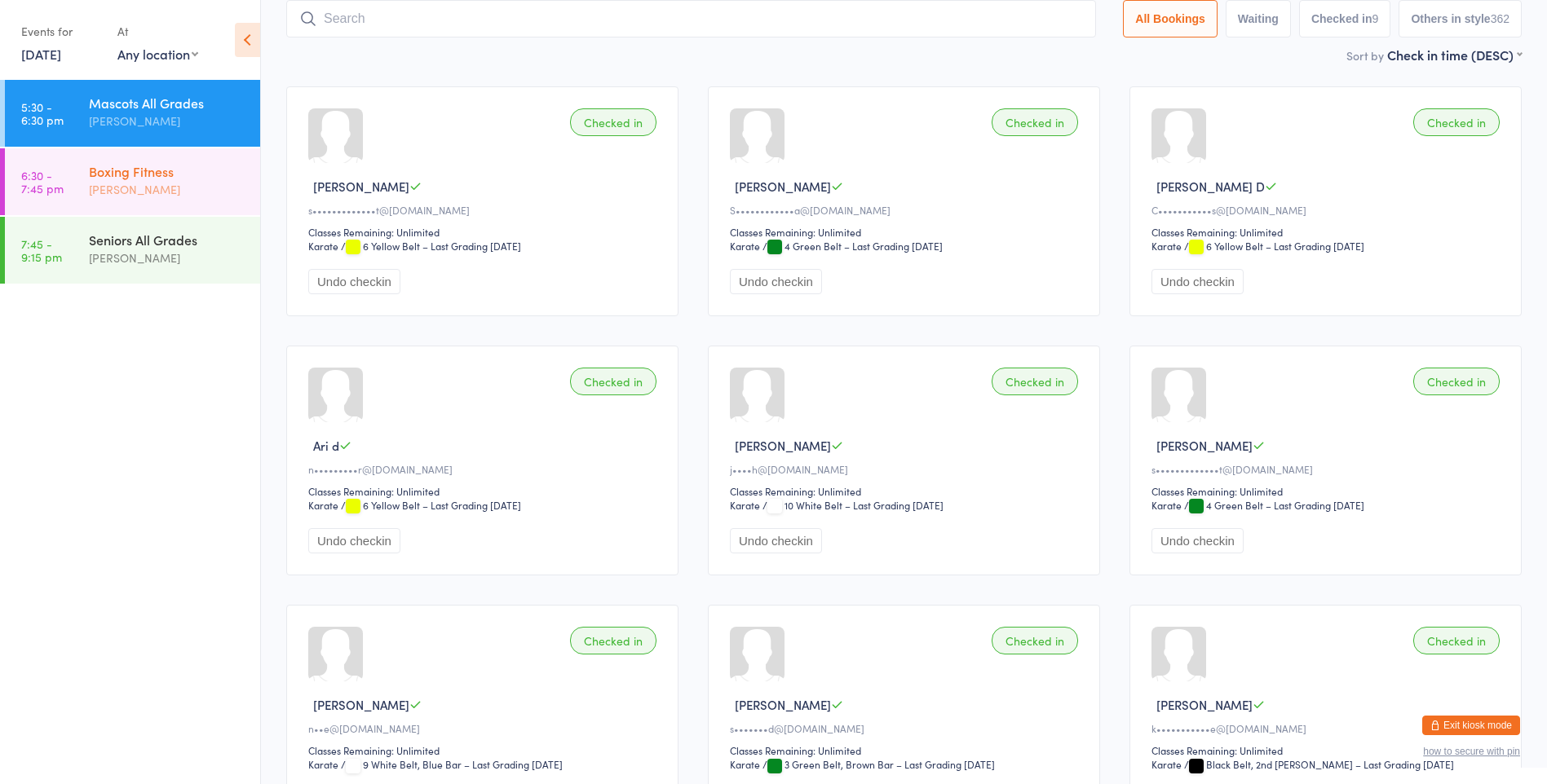
click at [142, 183] on div "[PERSON_NAME]" at bounding box center [167, 189] width 157 height 18
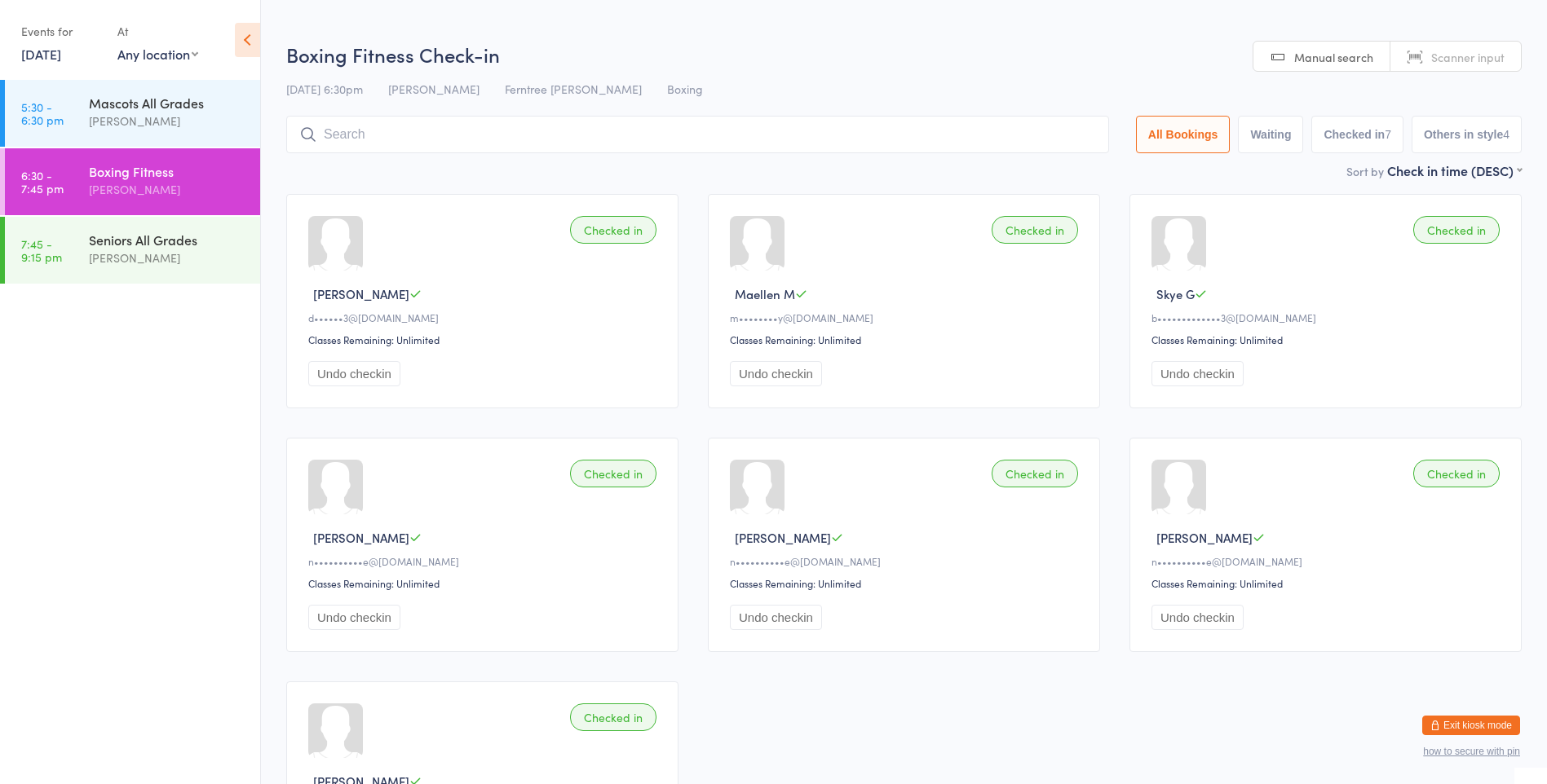
click at [404, 136] on input "search" at bounding box center [698, 134] width 823 height 38
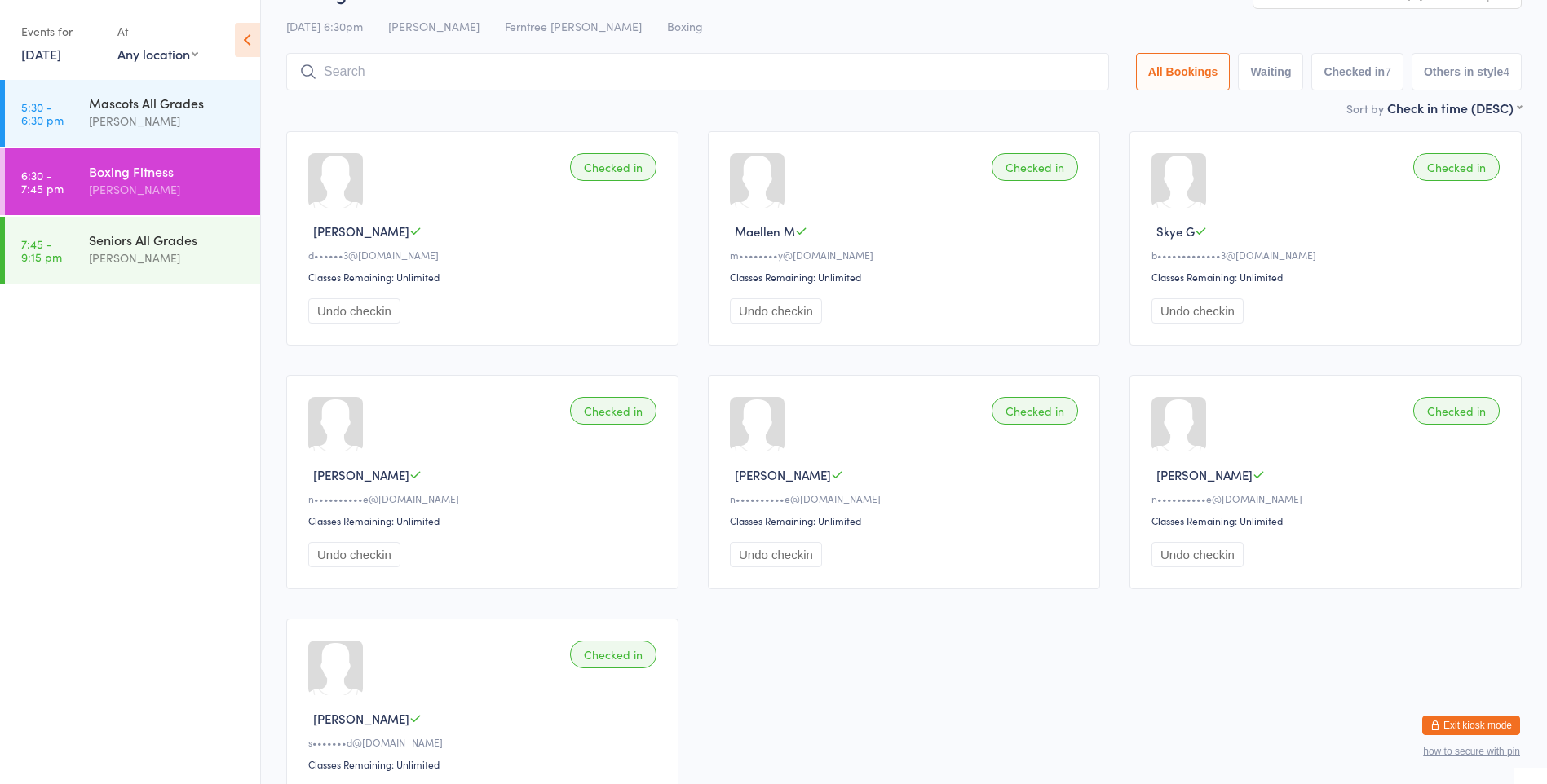
scroll to position [34, 0]
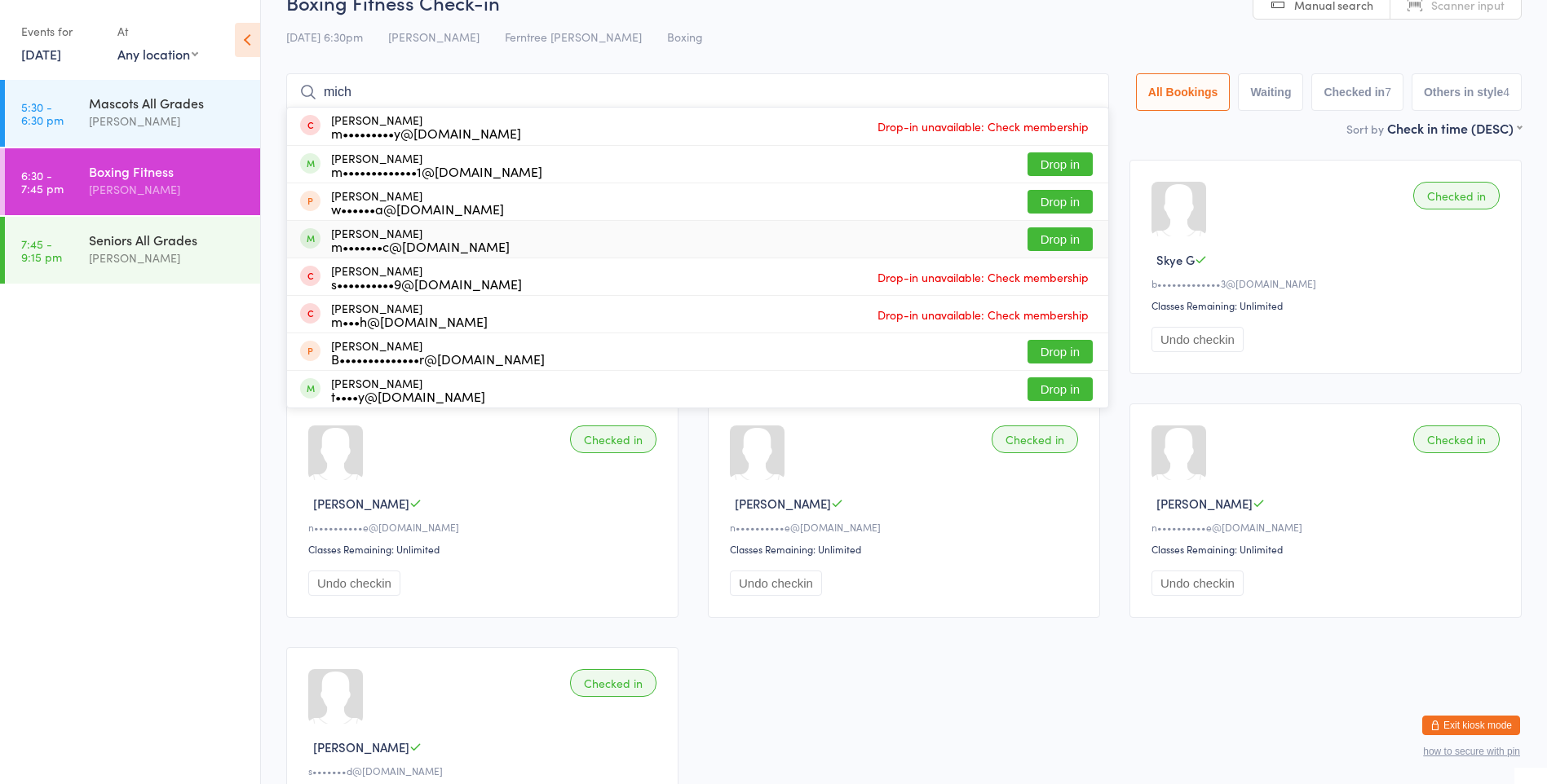
type input "mich"
click at [1053, 243] on button "Drop in" at bounding box center [1060, 239] width 65 height 24
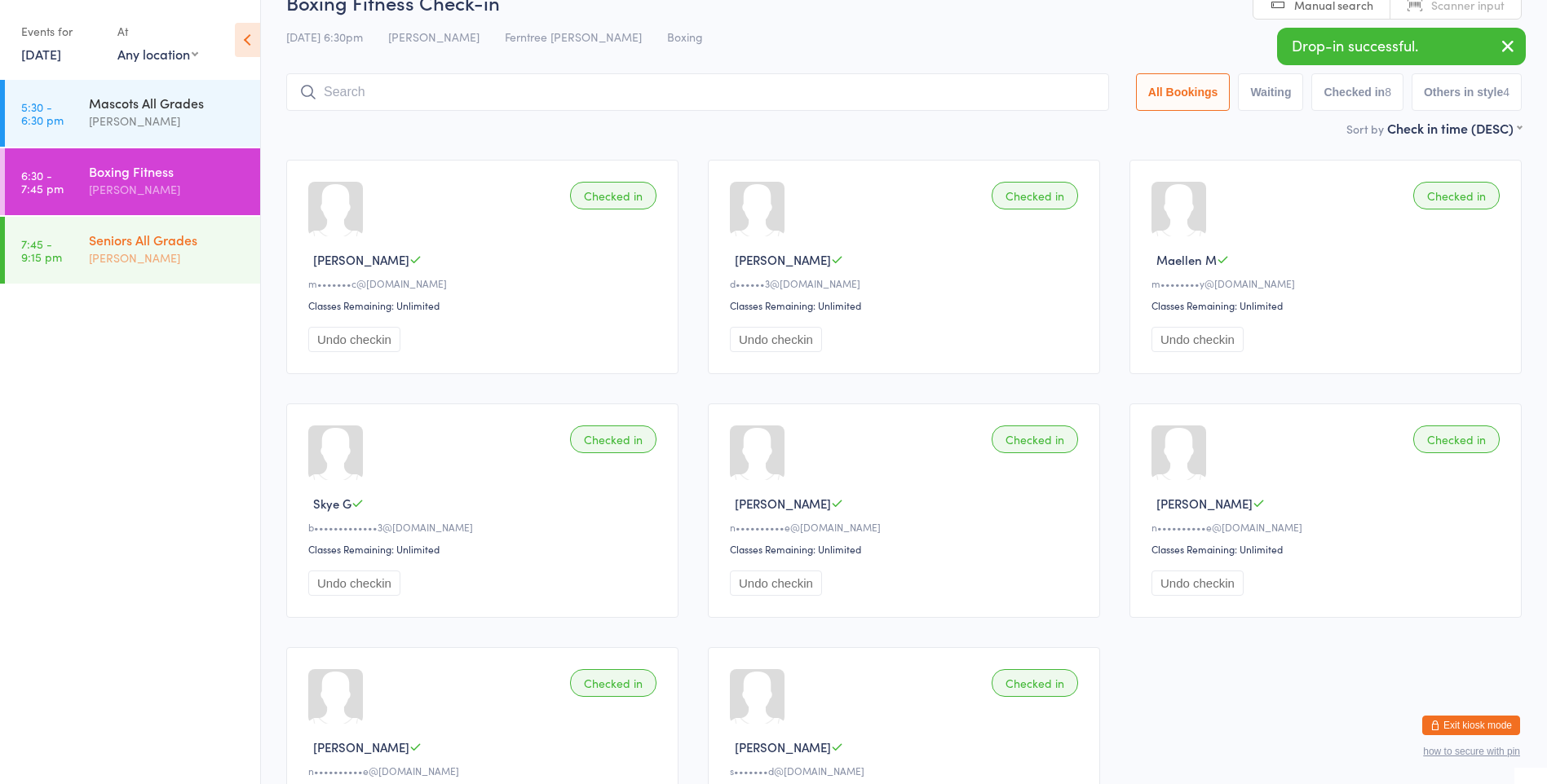
click at [121, 239] on div "Seniors All Grades" at bounding box center [167, 240] width 157 height 18
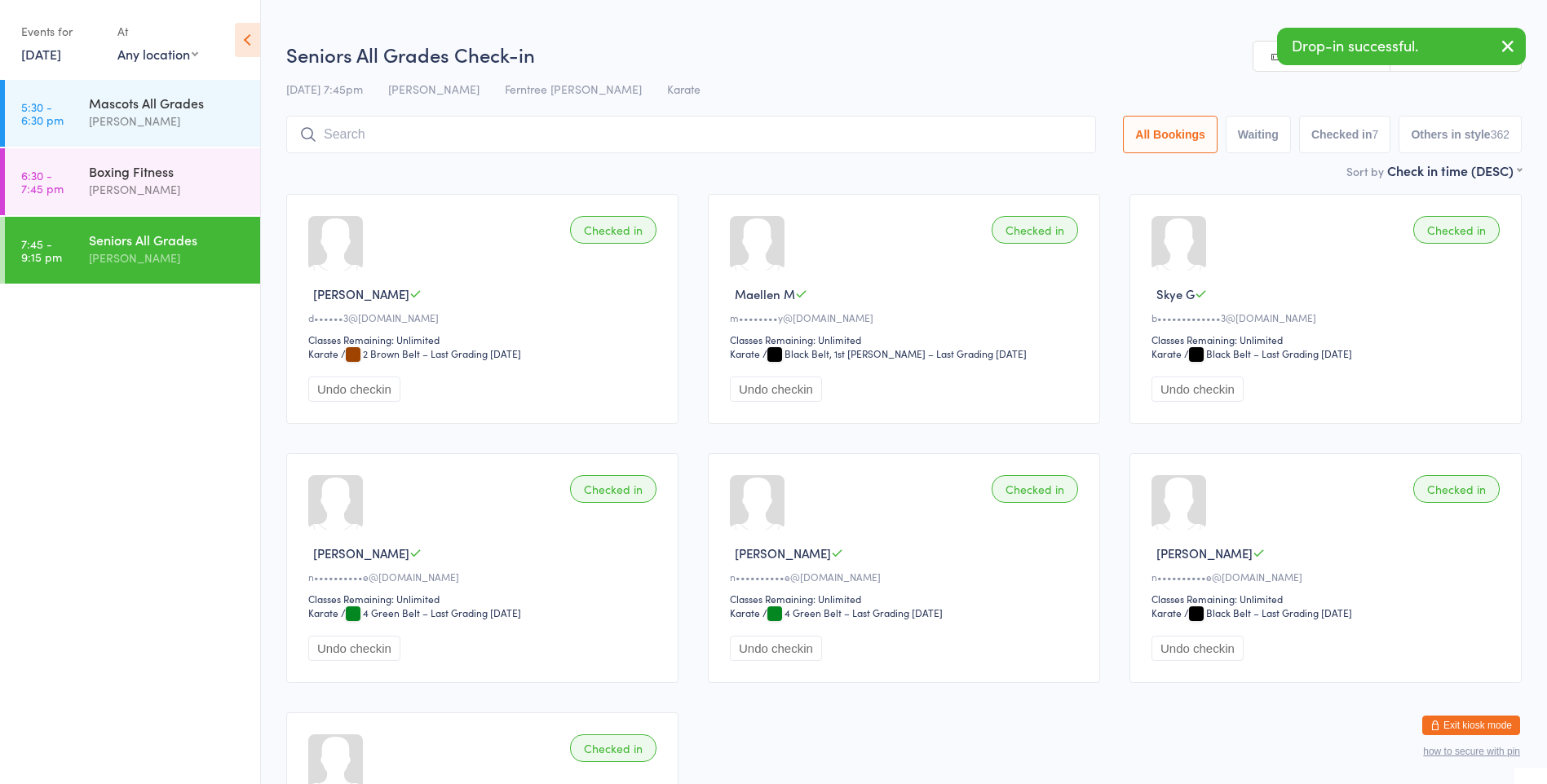
click at [380, 142] on input "search" at bounding box center [691, 134] width 810 height 38
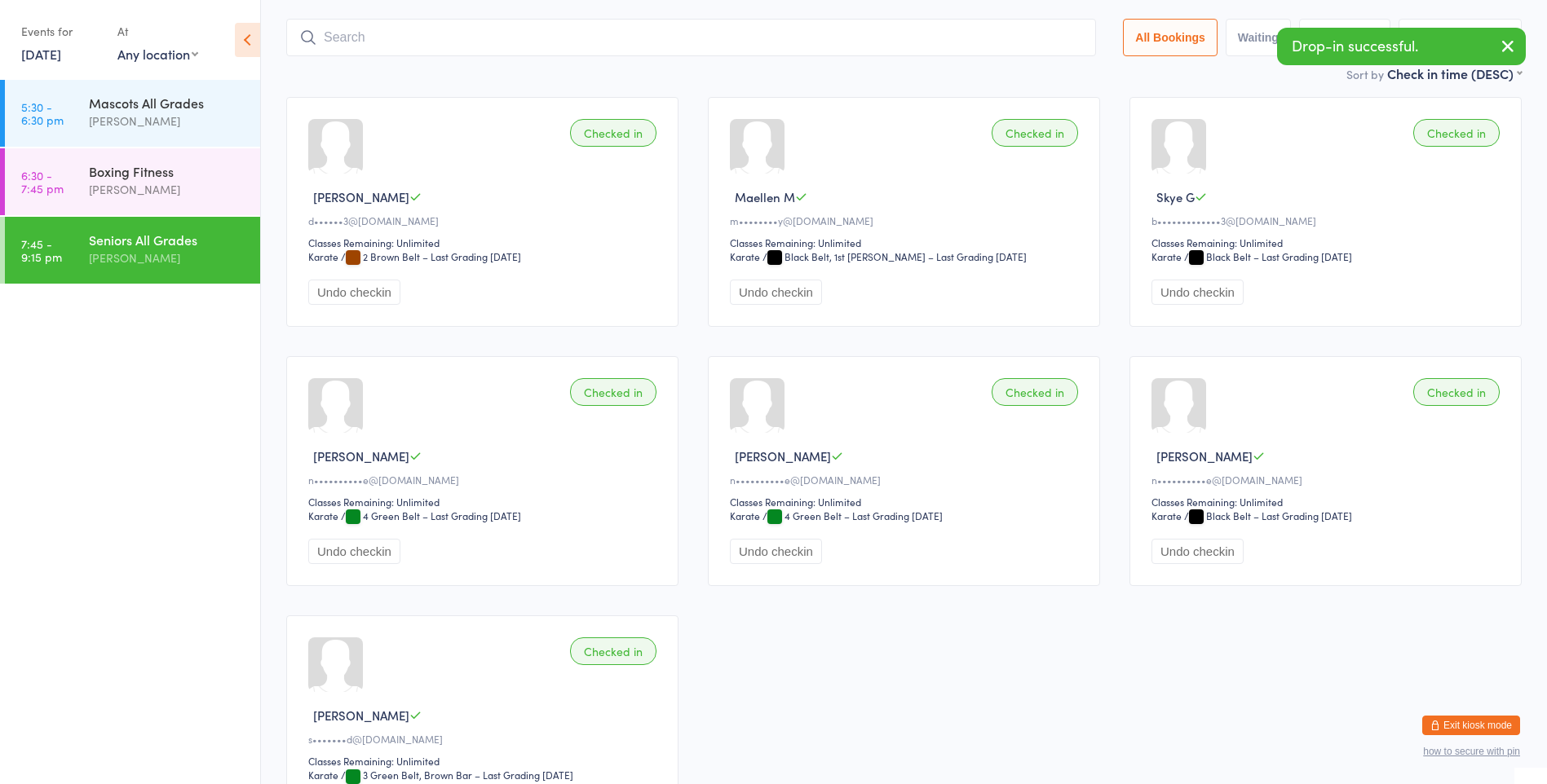
scroll to position [116, 0]
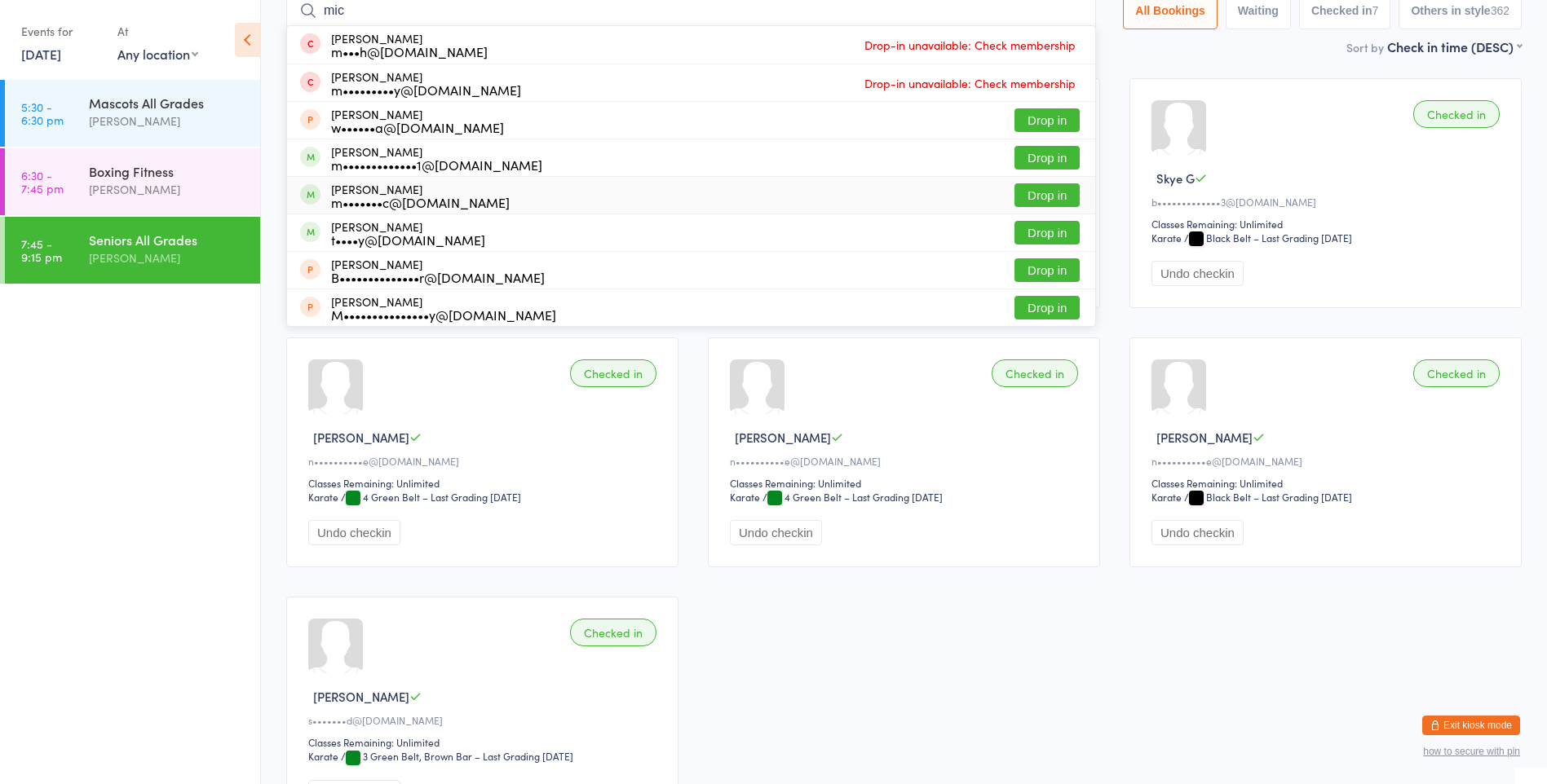
type input "mic"
click at [1038, 194] on button "Drop in" at bounding box center [1047, 195] width 65 height 24
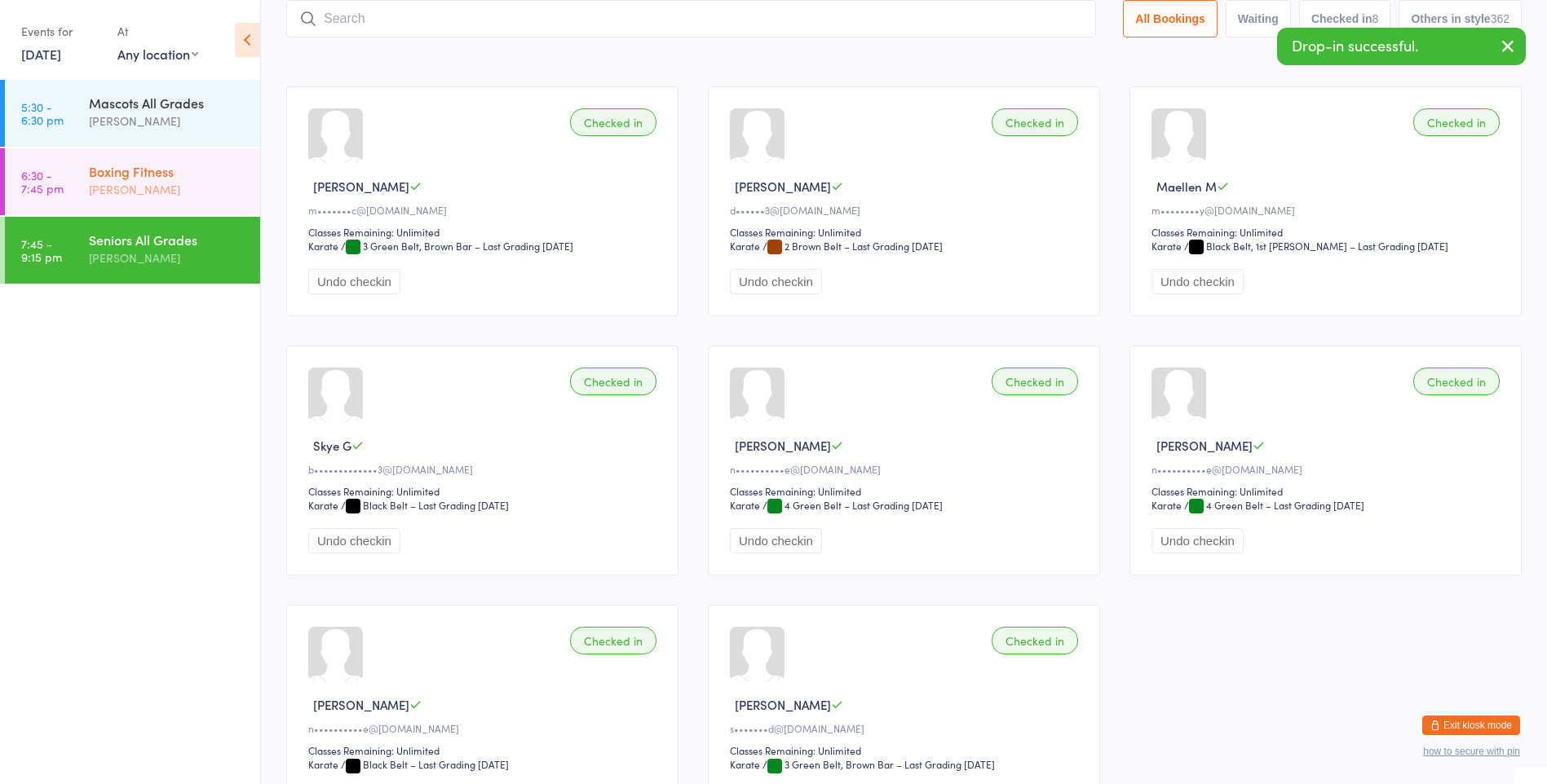
click at [137, 180] on div "[PERSON_NAME]" at bounding box center [167, 189] width 157 height 18
